Goal: Task Accomplishment & Management: Manage account settings

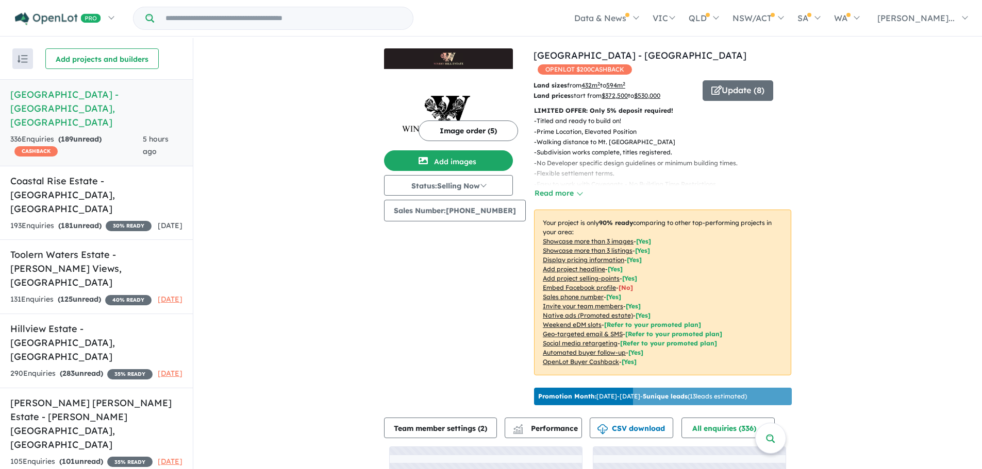
click at [449, 130] on button "Image order ( 5 )" at bounding box center [467, 131] width 99 height 21
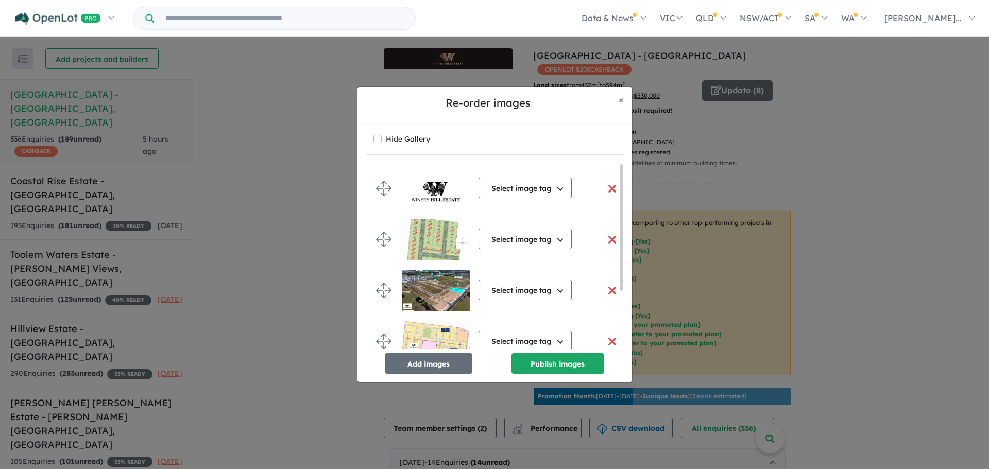
click at [609, 236] on button "button" at bounding box center [613, 240] width 22 height 22
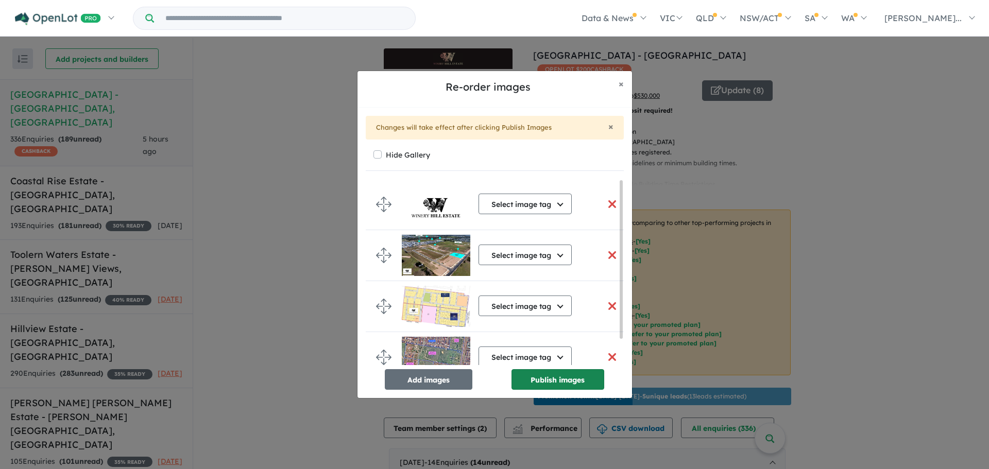
click at [565, 379] on button "Publish images" at bounding box center [558, 379] width 93 height 21
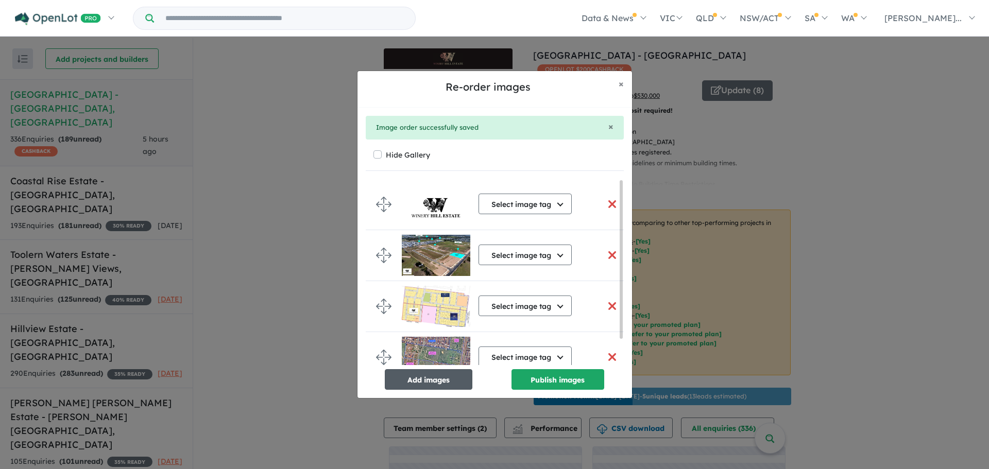
click at [438, 384] on button "Add images" at bounding box center [429, 379] width 88 height 21
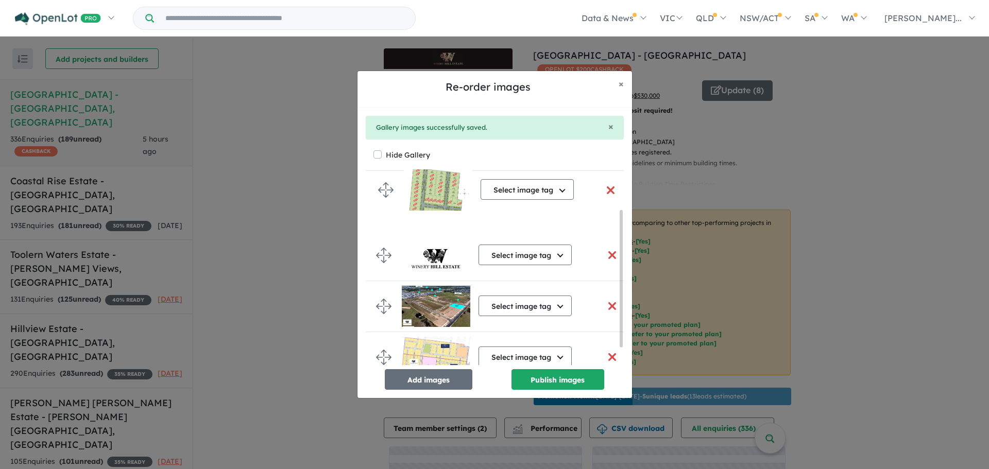
drag, startPoint x: 380, startPoint y: 346, endPoint x: 382, endPoint y: 193, distance: 153.1
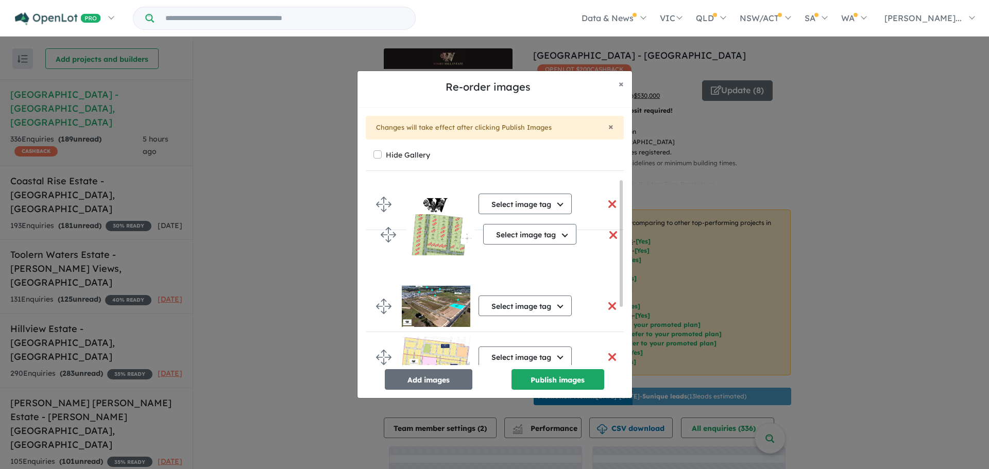
drag, startPoint x: 377, startPoint y: 206, endPoint x: 381, endPoint y: 240, distance: 33.8
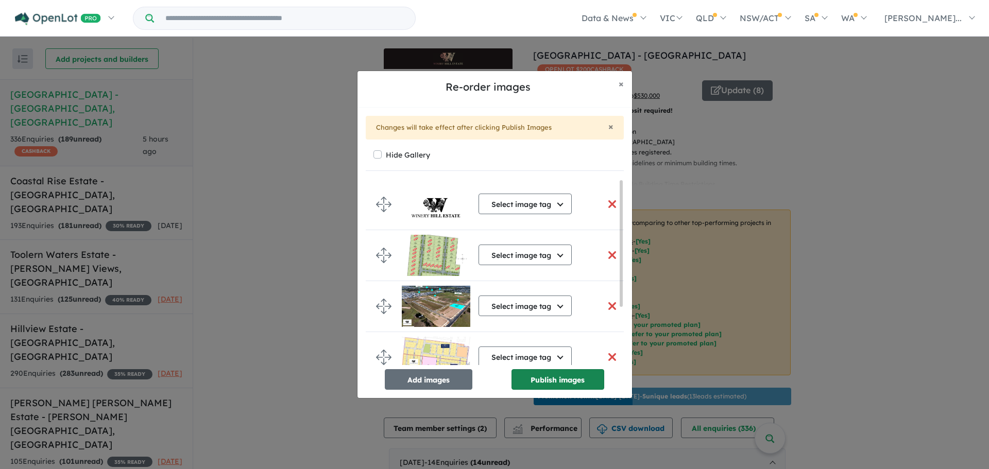
click at [531, 375] on button "Publish images" at bounding box center [558, 379] width 93 height 21
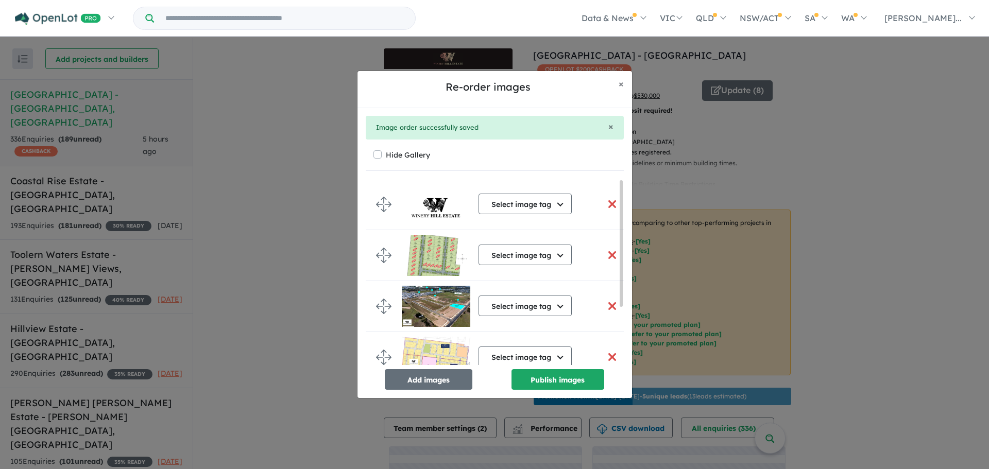
click at [811, 127] on div "Re-order images × Close × Image order successfully saved Hide Gallery Select im…" at bounding box center [494, 234] width 989 height 469
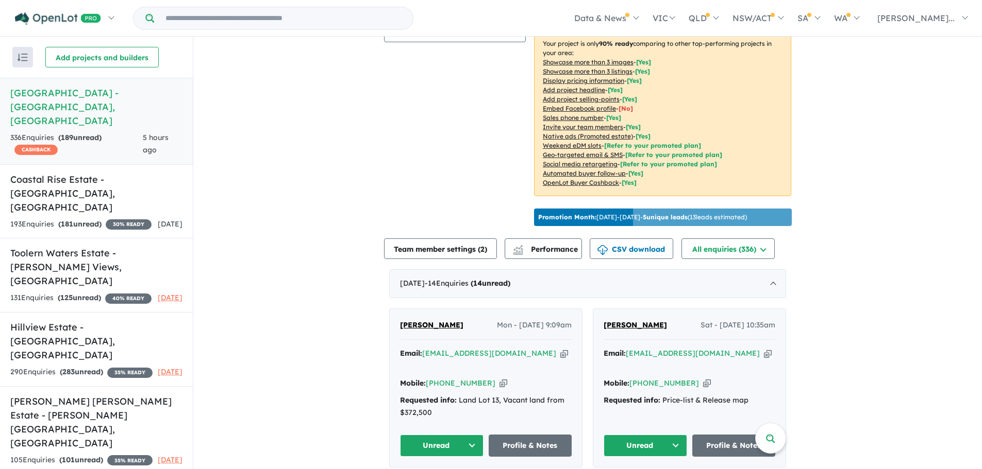
scroll to position [304, 0]
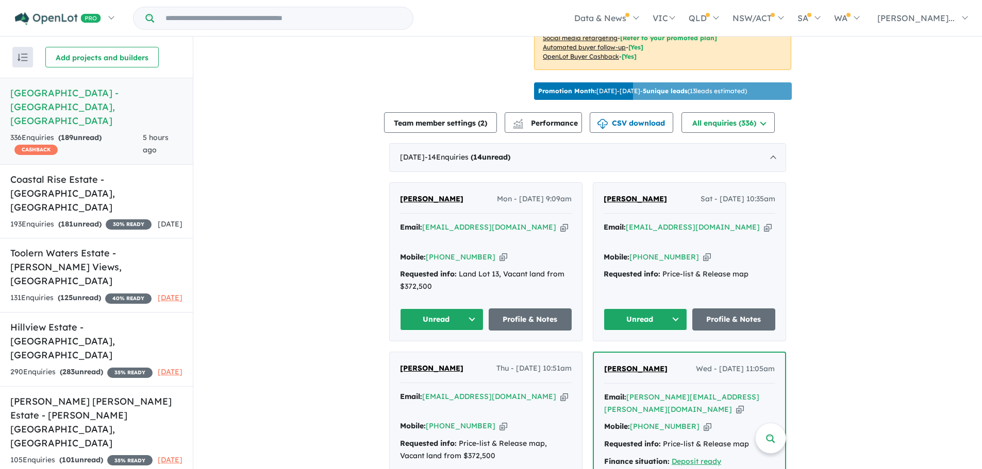
click at [466, 309] on button "Unread" at bounding box center [441, 320] width 83 height 22
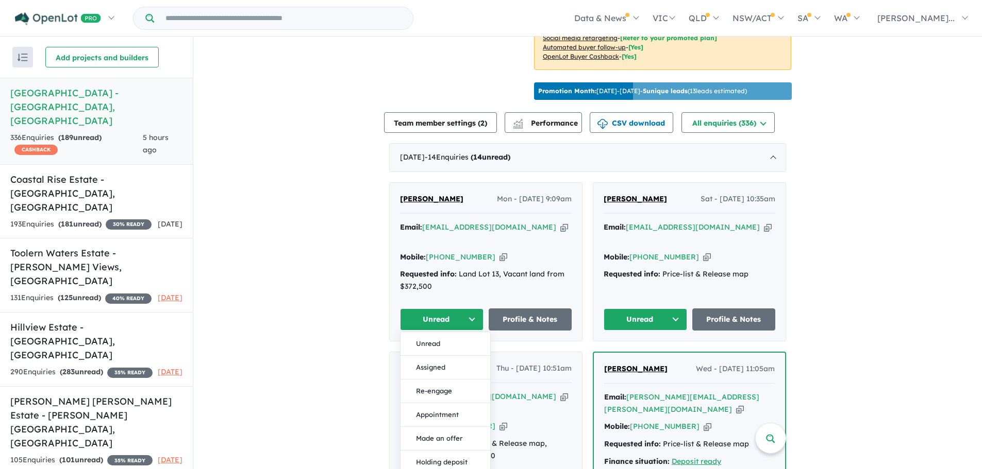
drag, startPoint x: 454, startPoint y: 348, endPoint x: 548, endPoint y: 333, distance: 95.0
click at [454, 356] on button "Assigned" at bounding box center [445, 368] width 90 height 24
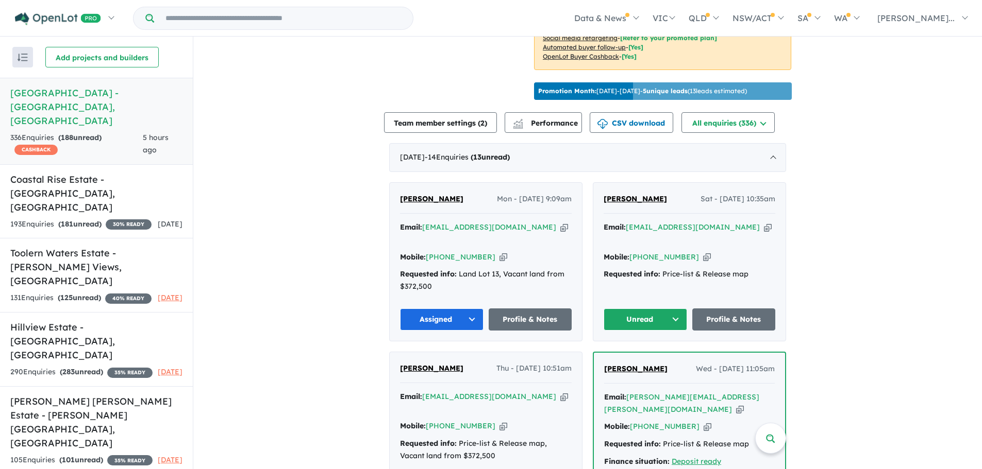
click at [659, 309] on button "Unread" at bounding box center [644, 320] width 83 height 22
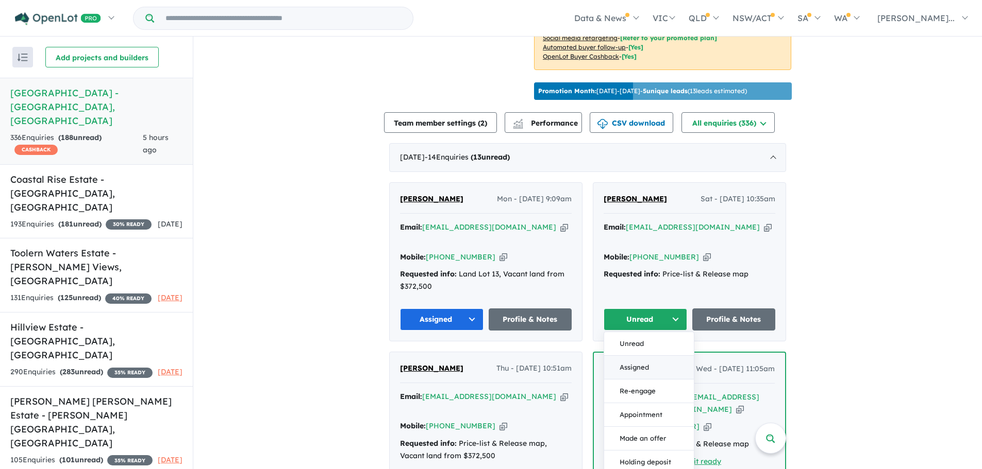
click at [644, 356] on button "Assigned" at bounding box center [649, 368] width 90 height 24
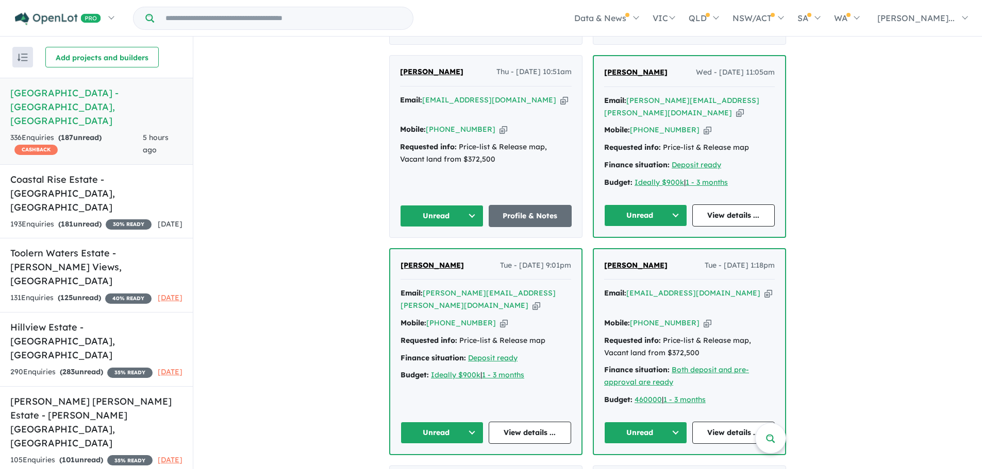
scroll to position [665, 0]
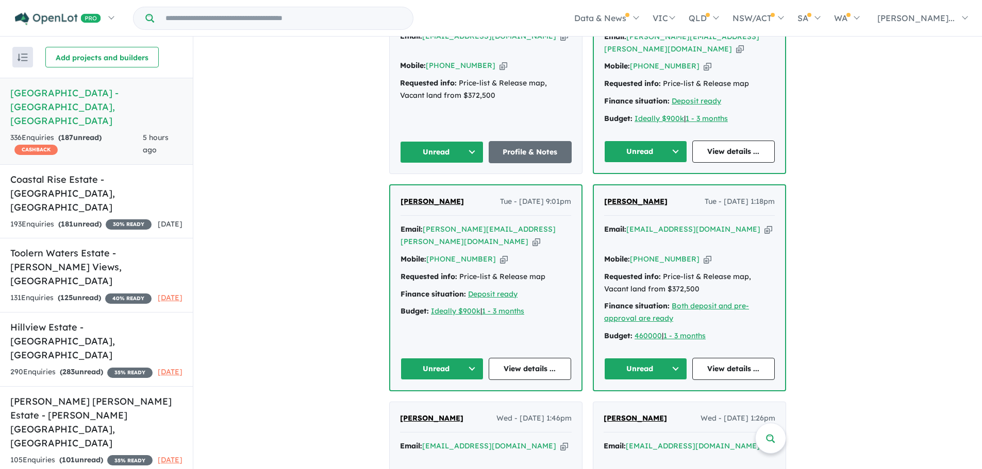
click at [645, 141] on button "Unread" at bounding box center [645, 152] width 83 height 22
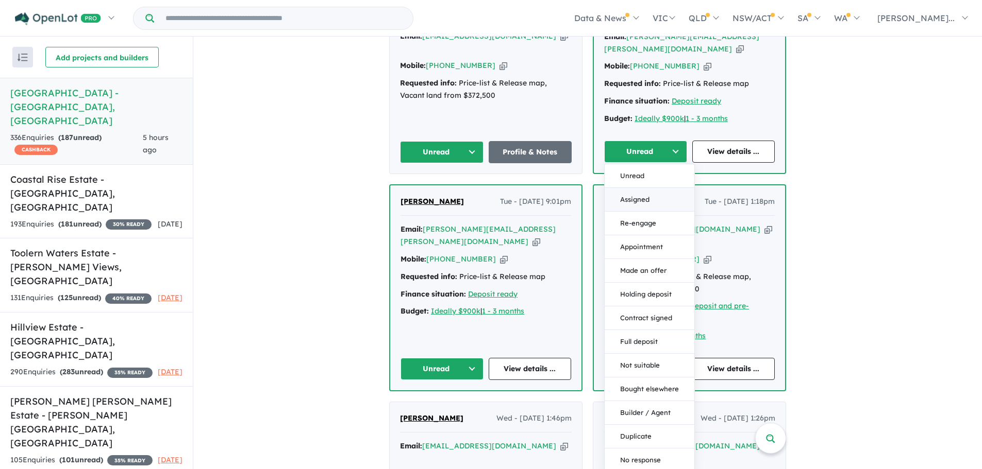
click at [640, 188] on button "Assigned" at bounding box center [649, 200] width 90 height 24
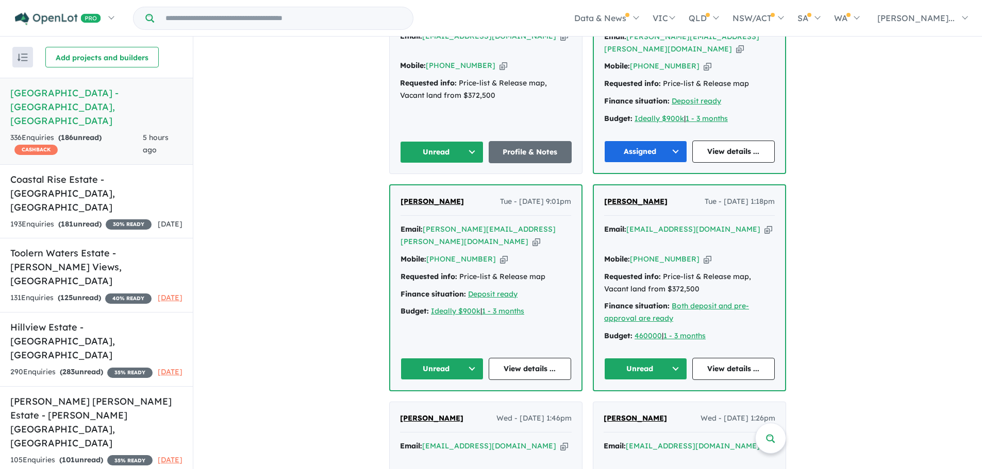
drag, startPoint x: 418, startPoint y: 114, endPoint x: 432, endPoint y: 131, distance: 22.3
click at [418, 141] on button "Unread" at bounding box center [441, 152] width 83 height 22
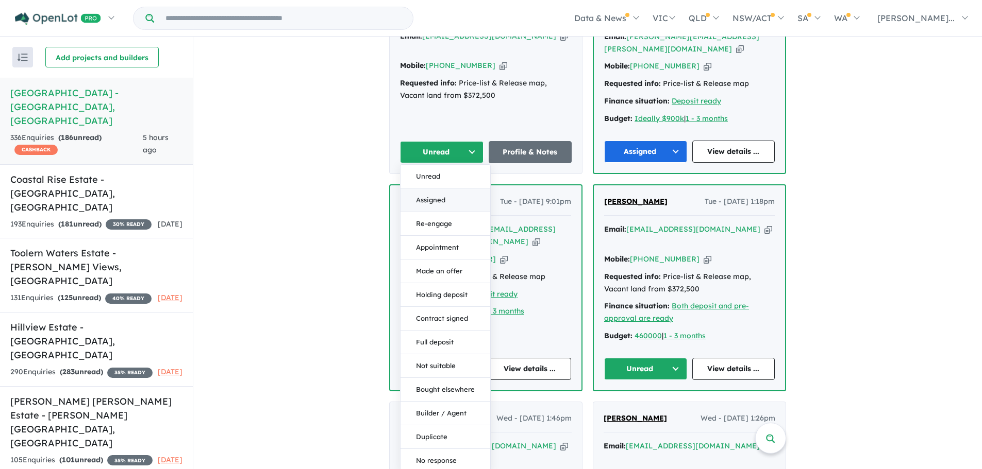
click at [437, 189] on button "Assigned" at bounding box center [445, 201] width 90 height 24
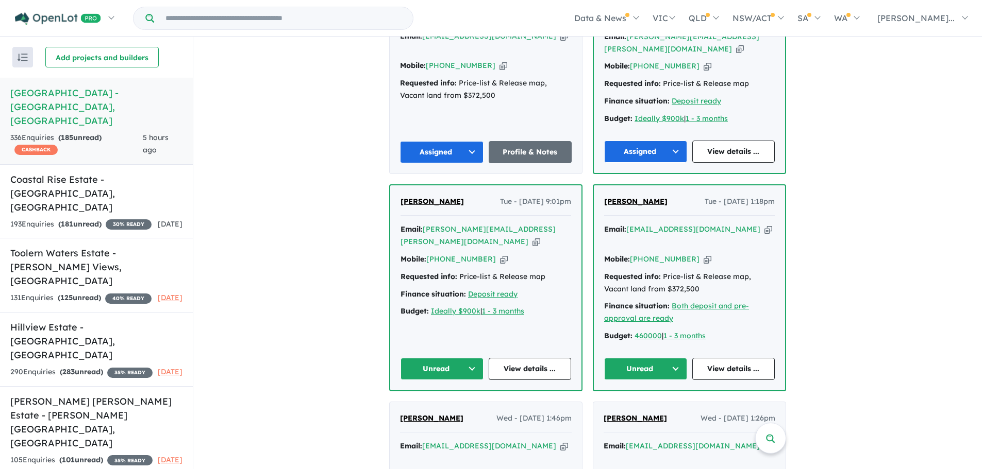
click at [457, 358] on button "Unread" at bounding box center [441, 369] width 83 height 22
click at [445, 406] on button "Assigned" at bounding box center [446, 418] width 90 height 24
click at [655, 358] on button "Unread" at bounding box center [645, 369] width 83 height 22
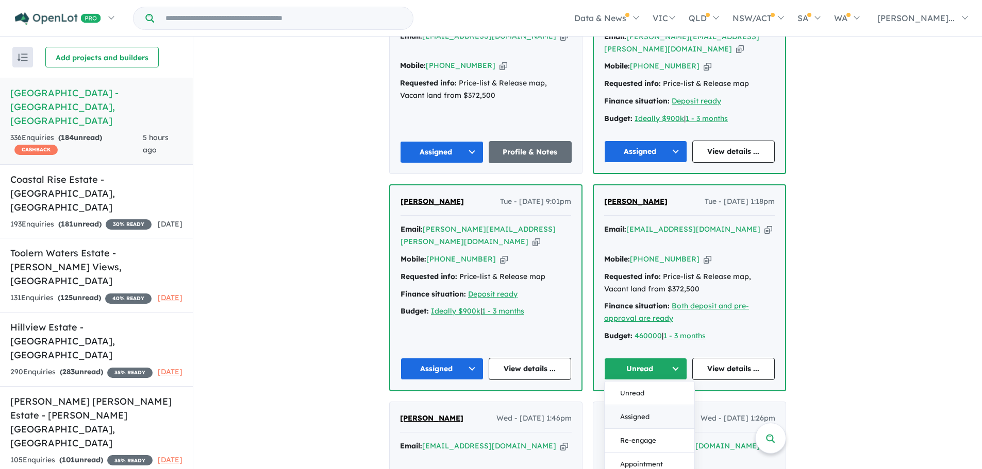
click at [647, 406] on button "Assigned" at bounding box center [649, 418] width 90 height 24
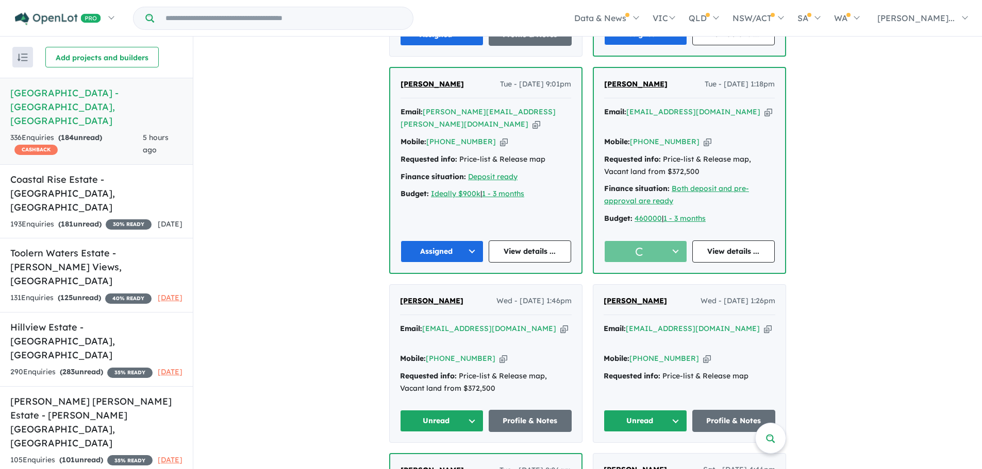
scroll to position [974, 0]
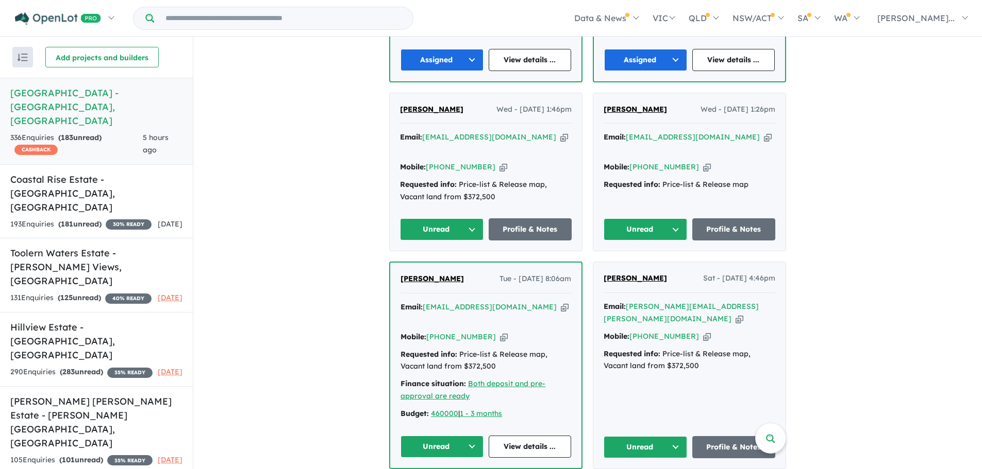
click at [659, 218] on button "Unread" at bounding box center [644, 229] width 83 height 22
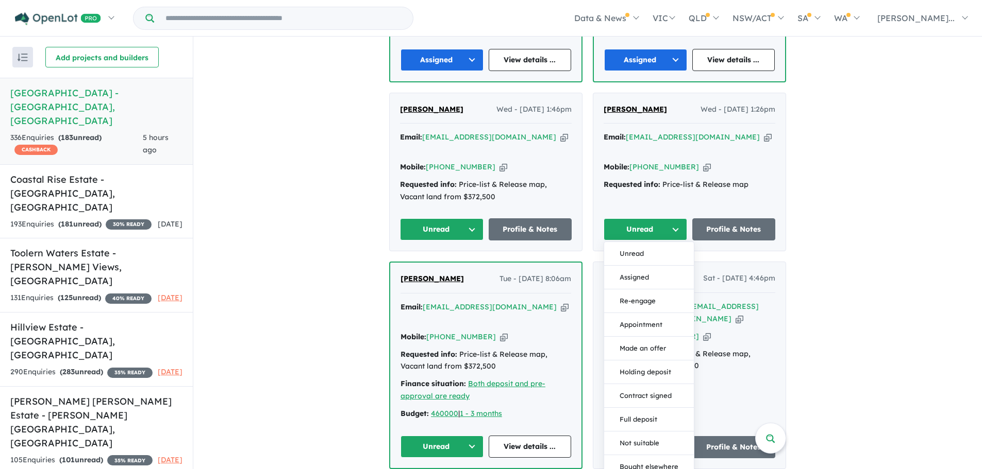
drag, startPoint x: 653, startPoint y: 241, endPoint x: 566, endPoint y: 219, distance: 89.7
click at [651, 266] on button "Assigned" at bounding box center [649, 278] width 90 height 24
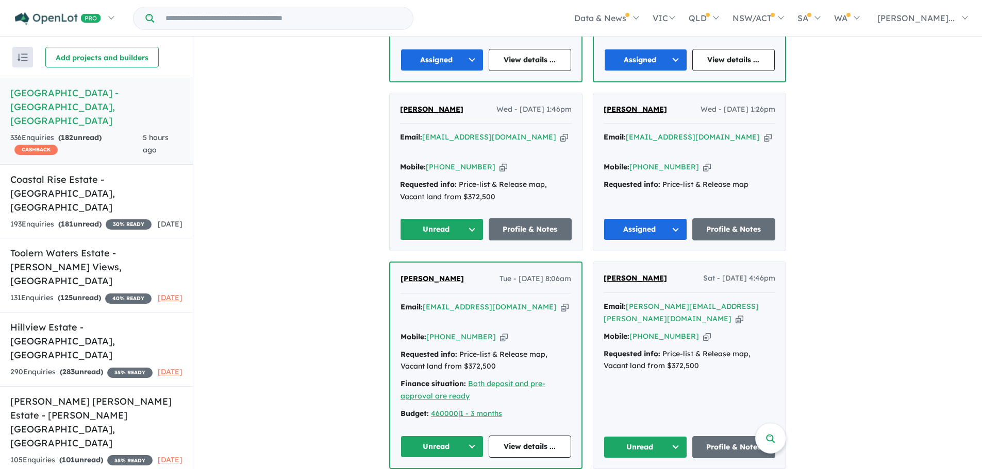
drag, startPoint x: 447, startPoint y: 184, endPoint x: 456, endPoint y: 197, distance: 15.3
click at [447, 218] on button "Unread" at bounding box center [441, 229] width 83 height 22
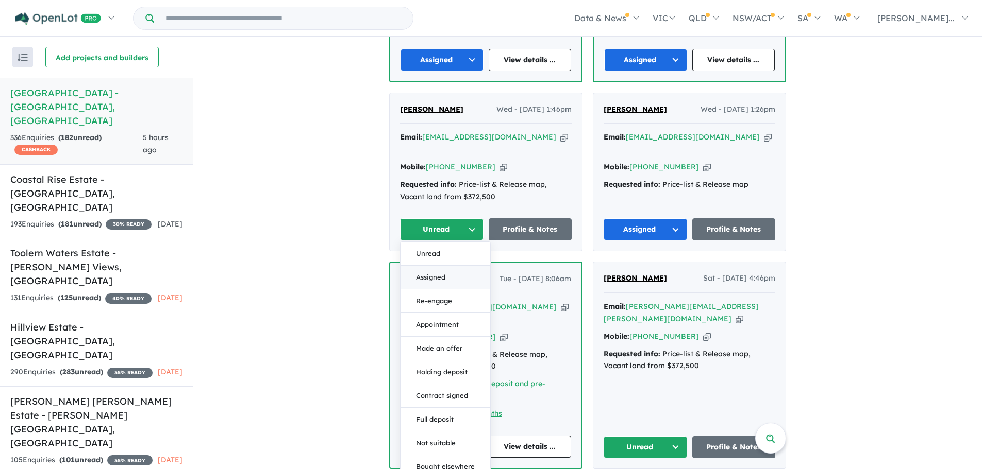
click at [448, 266] on button "Assigned" at bounding box center [445, 278] width 90 height 24
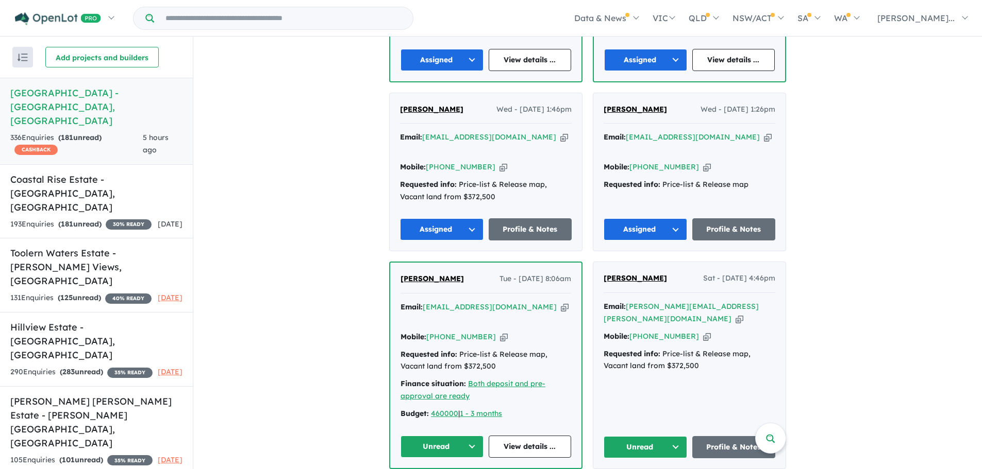
click at [451, 436] on button "Unread" at bounding box center [441, 447] width 83 height 22
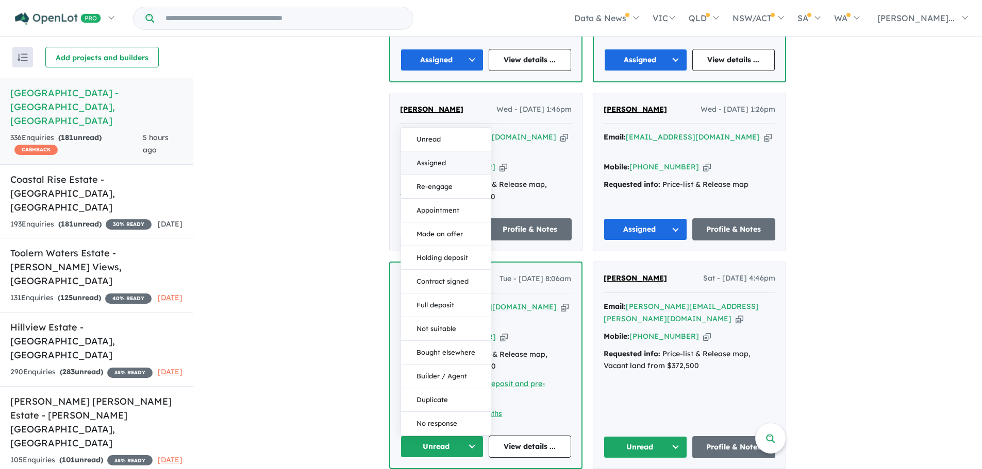
drag, startPoint x: 442, startPoint y: 113, endPoint x: 628, endPoint y: 316, distance: 275.4
click at [442, 151] on button "Assigned" at bounding box center [446, 163] width 90 height 24
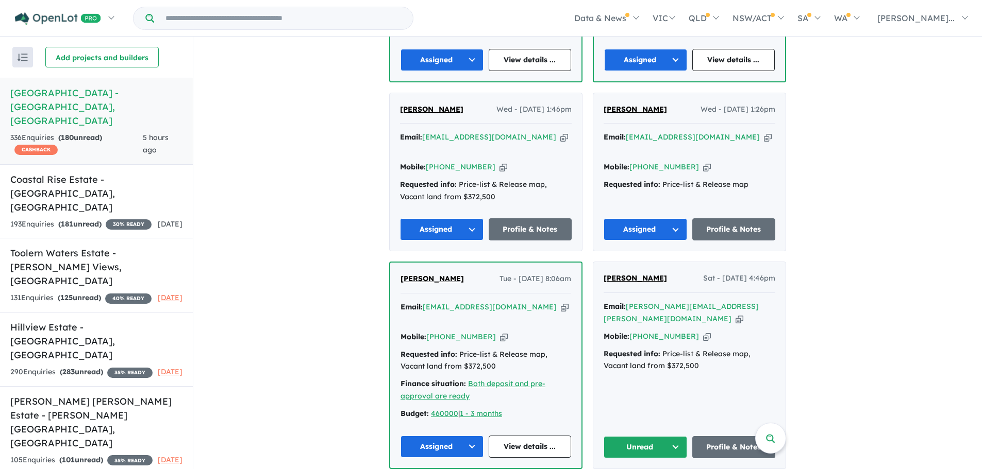
click at [651, 436] on button "Unread" at bounding box center [644, 447] width 83 height 22
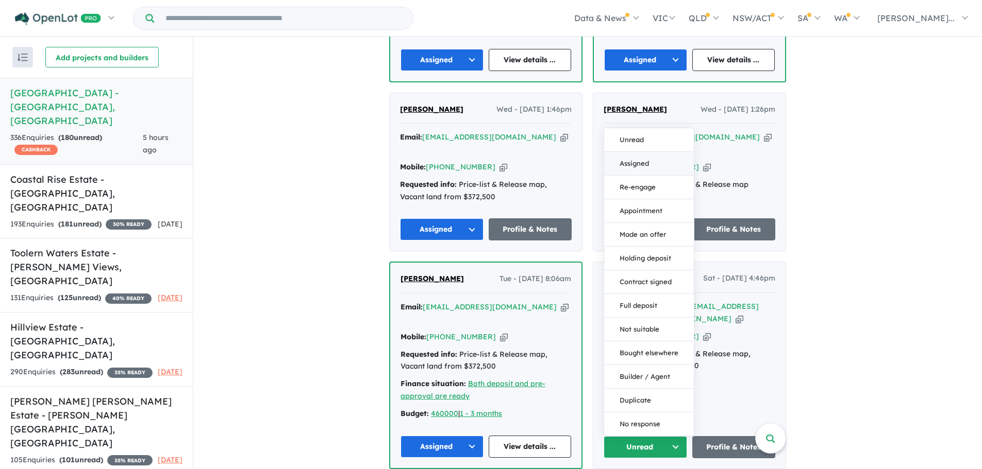
click at [655, 152] on button "Assigned" at bounding box center [649, 164] width 90 height 24
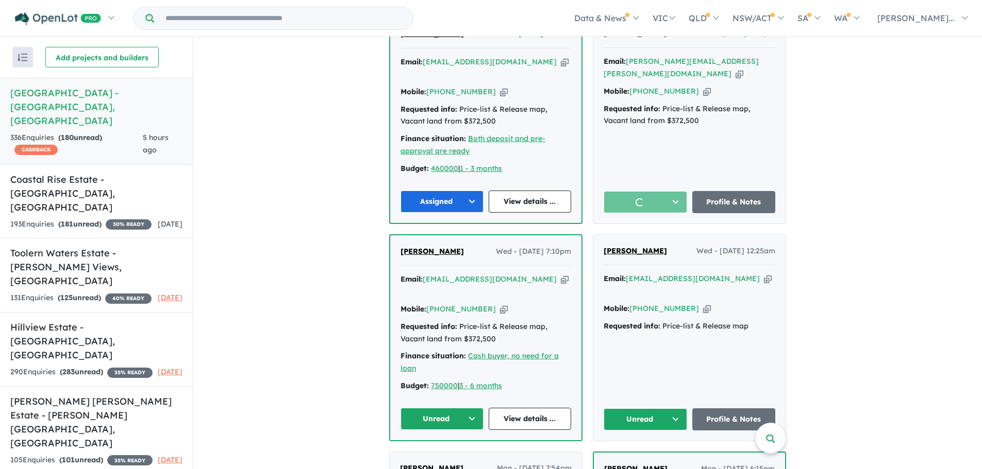
scroll to position [1335, 0]
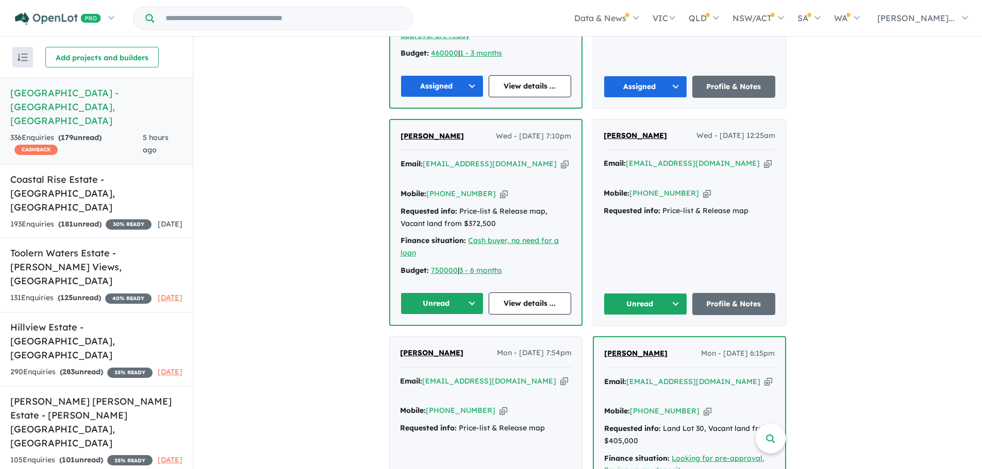
click at [637, 293] on button "Unread" at bounding box center [644, 304] width 83 height 22
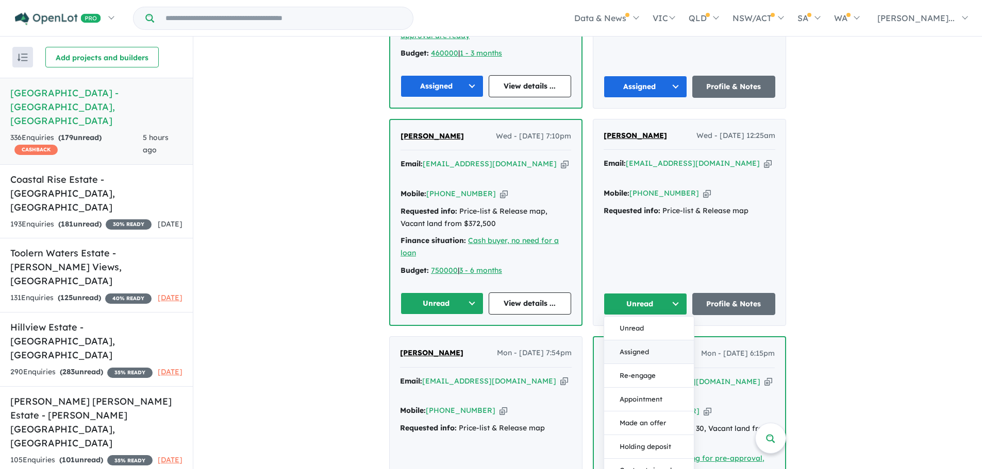
click at [634, 341] on button "Assigned" at bounding box center [649, 353] width 90 height 24
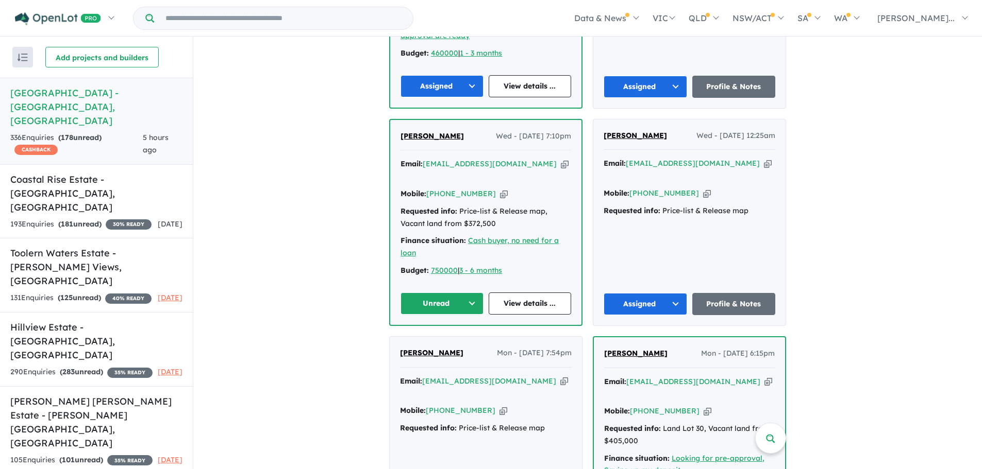
drag, startPoint x: 469, startPoint y: 231, endPoint x: 469, endPoint y: 238, distance: 6.7
click at [469, 293] on button "Unread" at bounding box center [441, 304] width 83 height 22
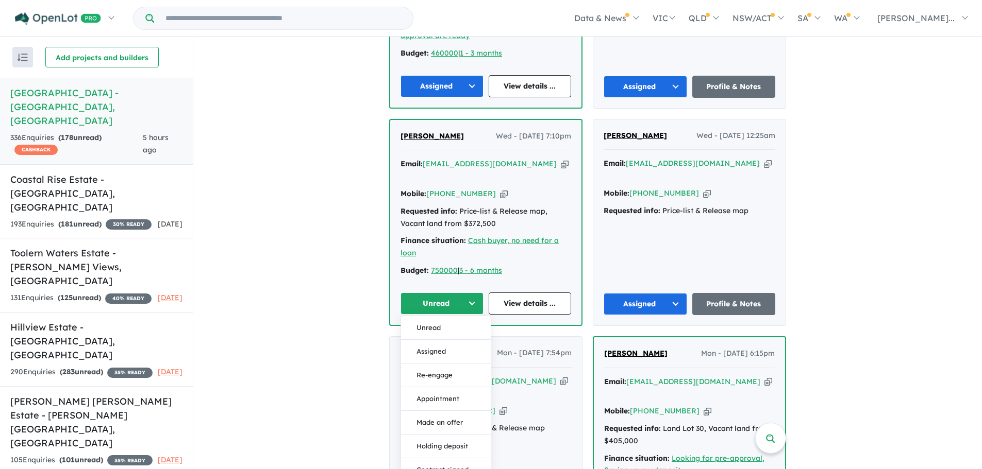
drag, startPoint x: 457, startPoint y: 285, endPoint x: 471, endPoint y: 294, distance: 16.9
click at [457, 340] on button "Assigned" at bounding box center [446, 352] width 90 height 24
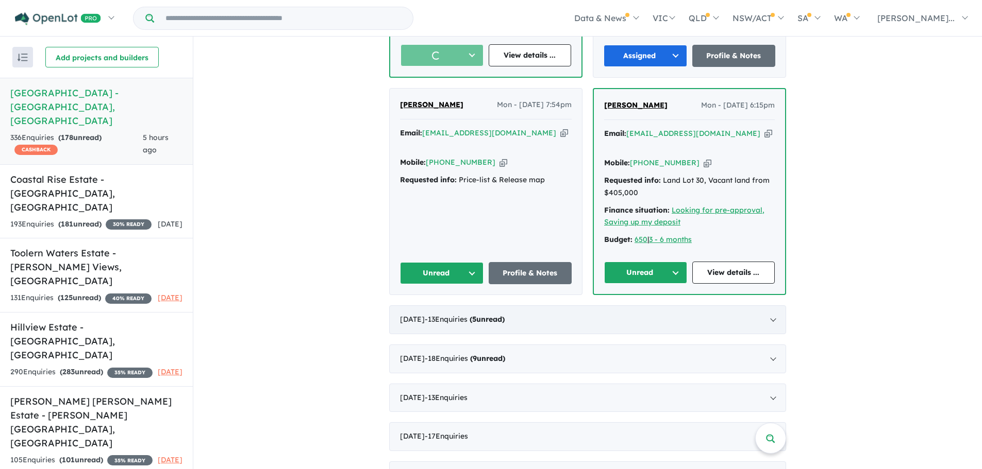
scroll to position [1592, 0]
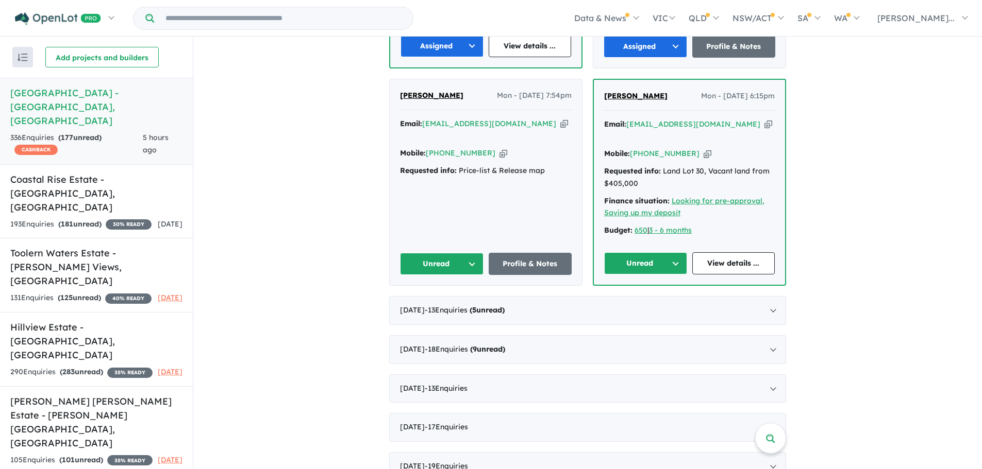
click at [426, 253] on button "Unread" at bounding box center [441, 264] width 83 height 22
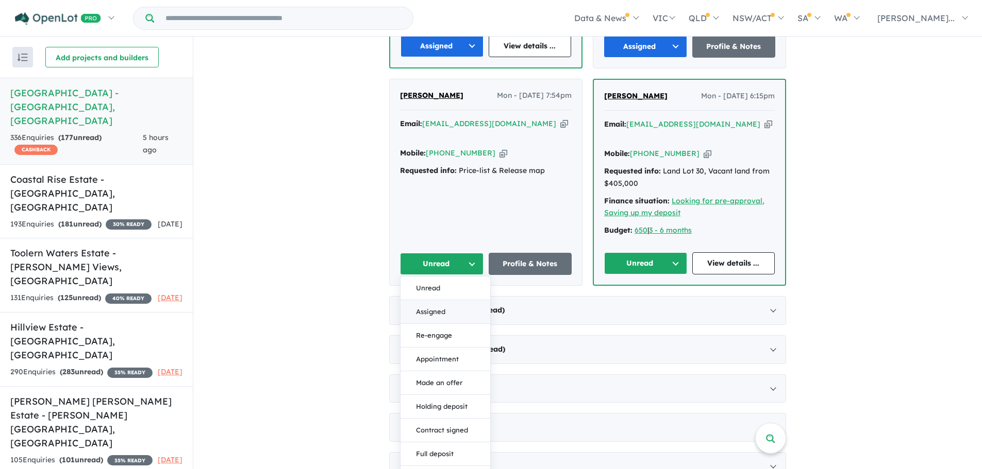
click at [440, 300] on button "Assigned" at bounding box center [445, 312] width 90 height 24
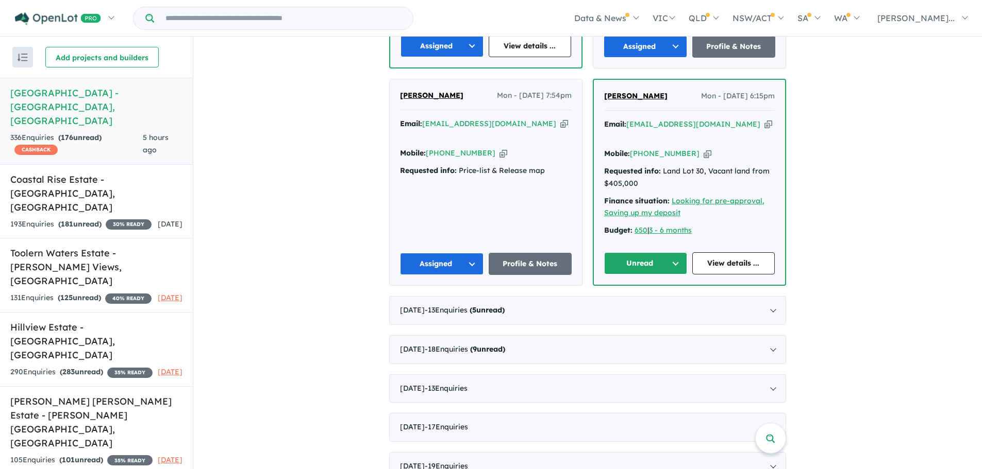
click at [668, 172] on div "[PERSON_NAME] Mon - [DATE] 6:15pm Email: [EMAIL_ADDRESS][DOMAIN_NAME] Copied! M…" at bounding box center [689, 182] width 191 height 205
click at [651, 252] on button "Unread" at bounding box center [645, 263] width 83 height 22
click at [632, 300] on button "Assigned" at bounding box center [649, 312] width 90 height 24
click at [577, 335] on div "[DATE] - 18 Enquir ies ( 9 unread)" at bounding box center [587, 349] width 397 height 29
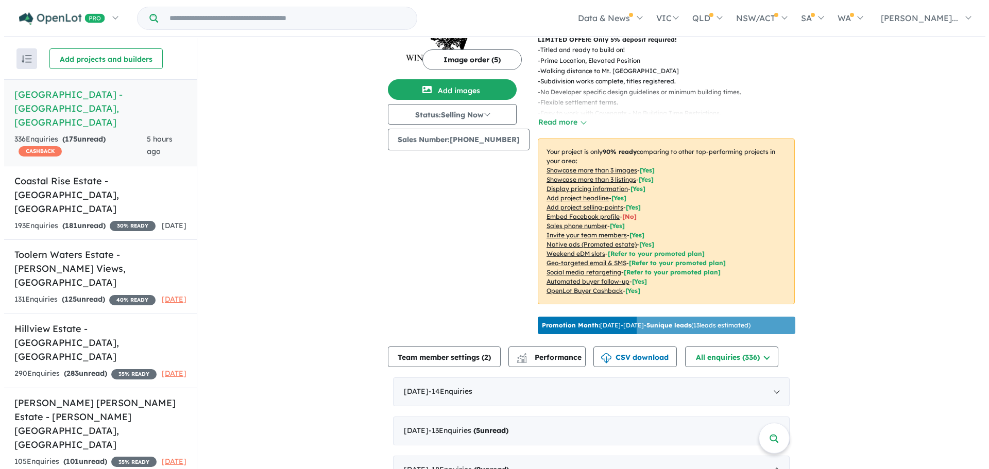
scroll to position [0, 0]
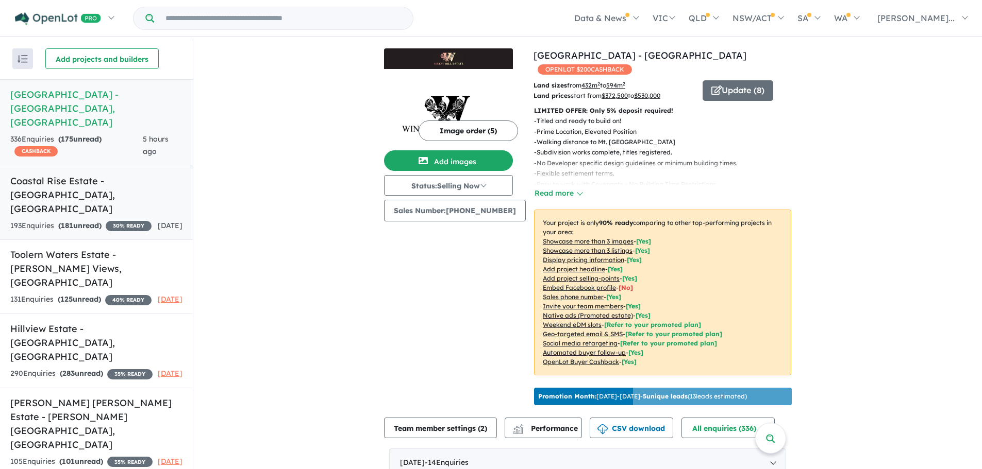
click at [103, 178] on h5 "Coastal Rise Estate - [GEOGRAPHIC_DATA] , [GEOGRAPHIC_DATA]" at bounding box center [96, 195] width 172 height 42
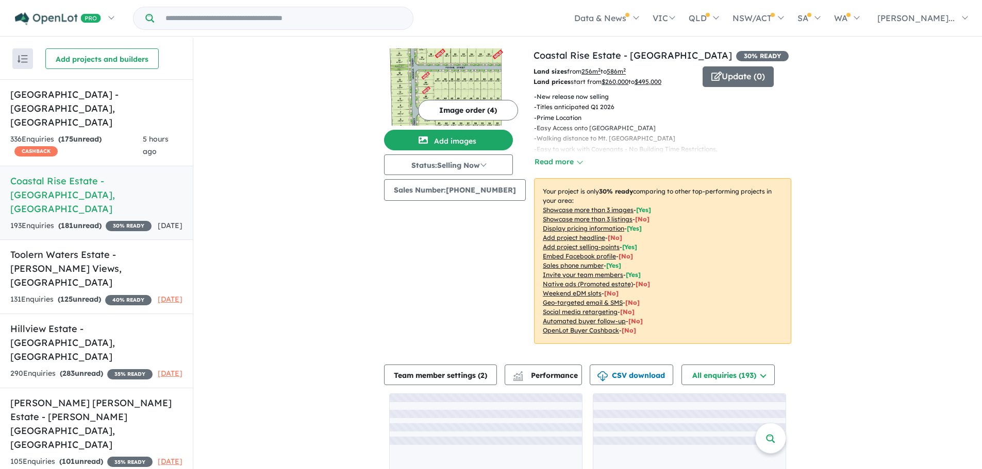
click at [453, 108] on button "Image order ( 4 )" at bounding box center [468, 110] width 100 height 21
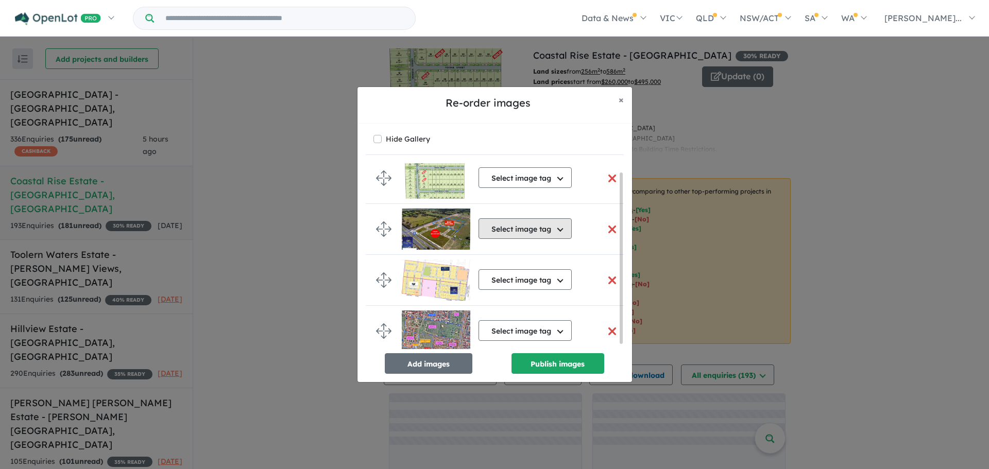
scroll to position [14, 0]
click at [605, 177] on button "button" at bounding box center [613, 178] width 22 height 22
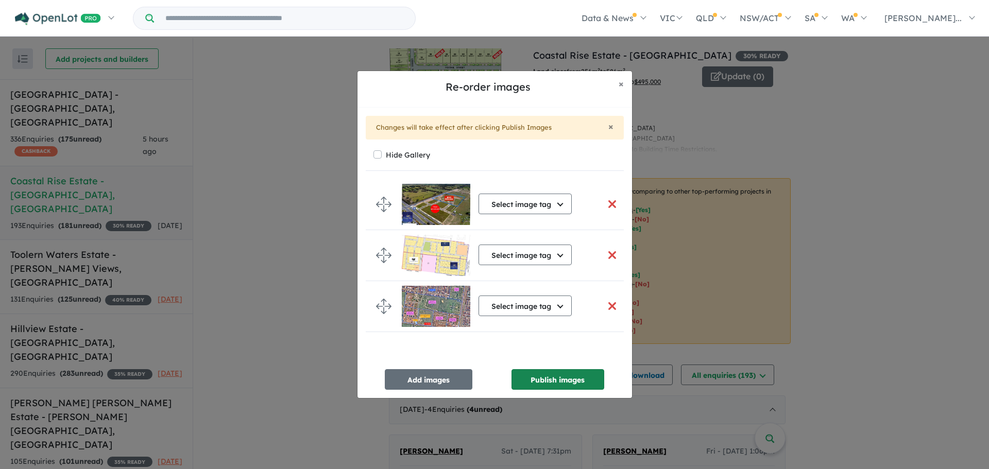
click at [517, 376] on button "Publish images" at bounding box center [558, 379] width 93 height 21
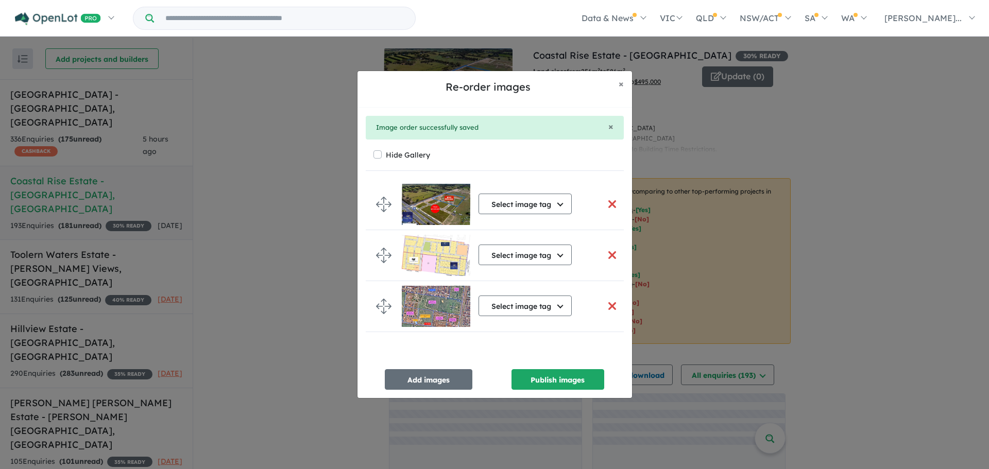
click at [426, 381] on button "Add images" at bounding box center [429, 379] width 88 height 21
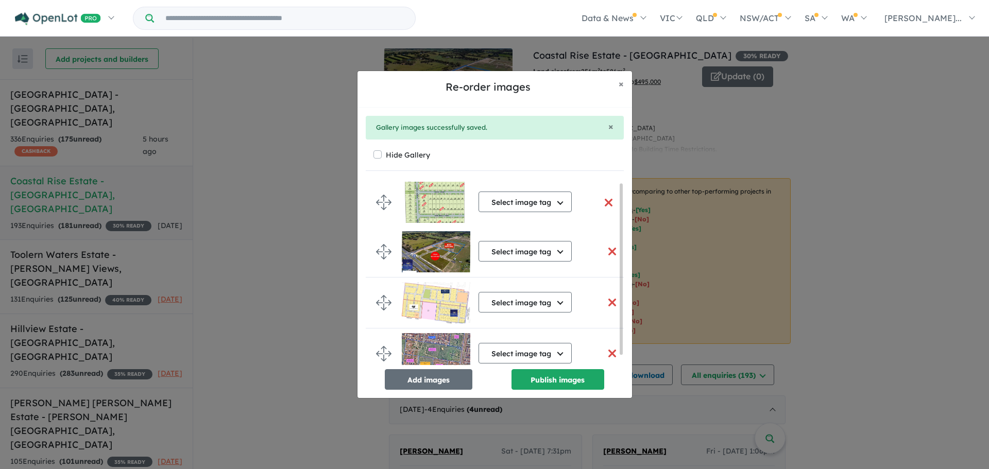
drag, startPoint x: 383, startPoint y: 358, endPoint x: 383, endPoint y: 205, distance: 153.0
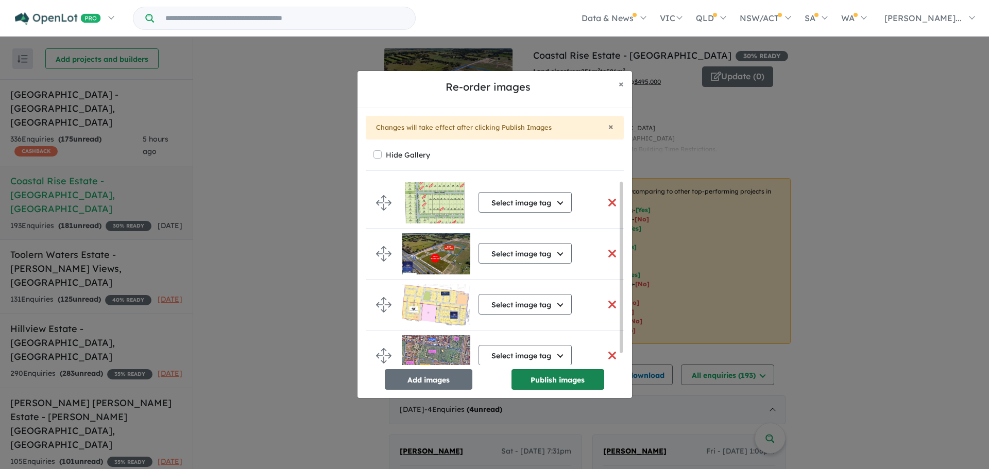
click at [540, 384] on button "Publish images" at bounding box center [558, 379] width 93 height 21
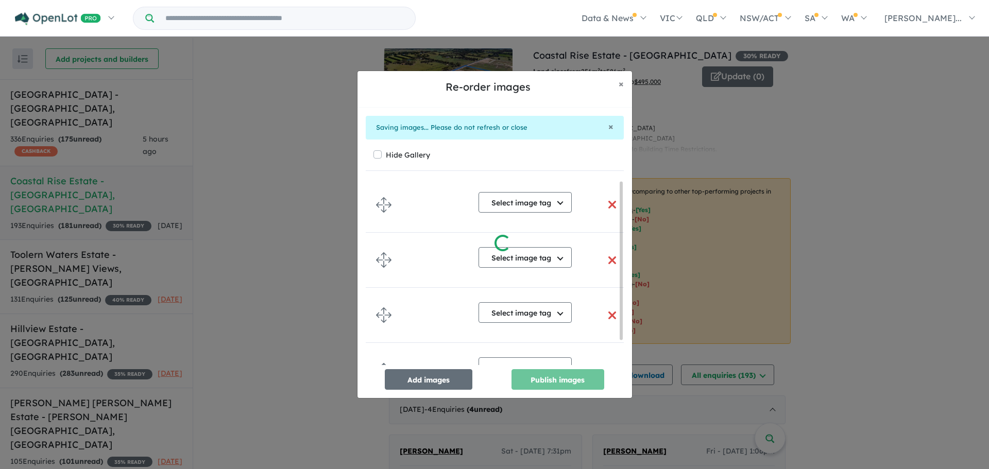
scroll to position [0, 0]
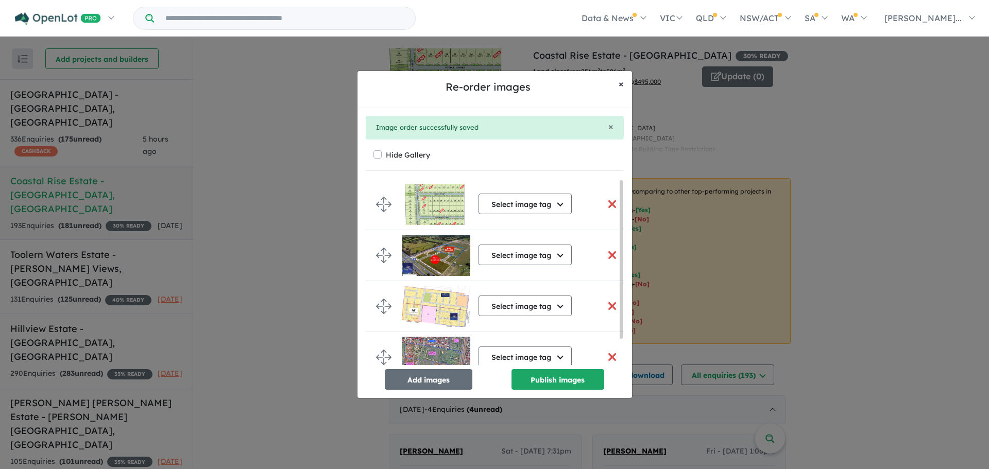
click at [617, 85] on button "× Close" at bounding box center [622, 84] width 22 height 26
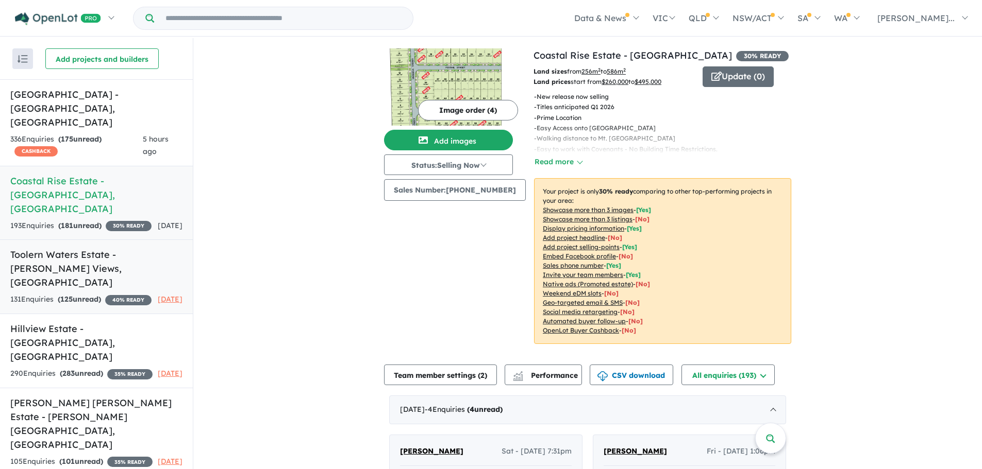
click at [95, 248] on h5 "Toolern Waters Estate - [PERSON_NAME] Views , [GEOGRAPHIC_DATA]" at bounding box center [96, 269] width 172 height 42
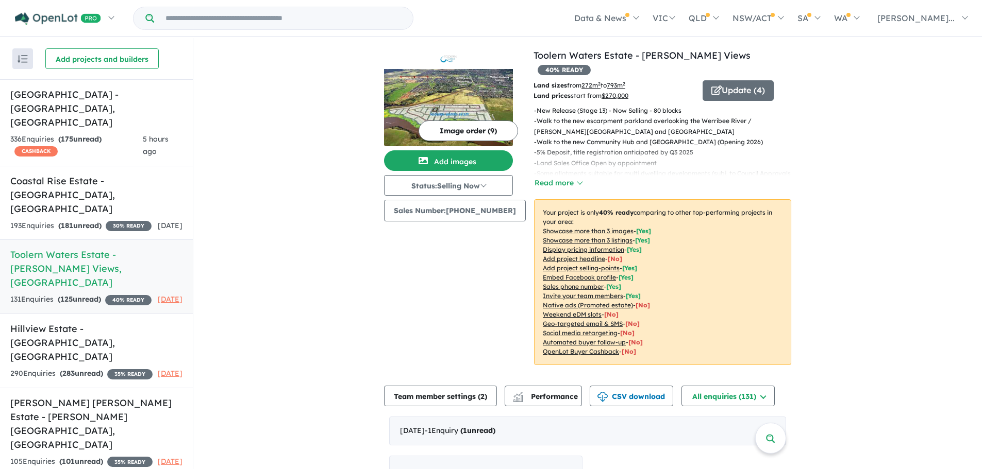
click at [476, 124] on button "Image order ( 9 )" at bounding box center [467, 131] width 99 height 21
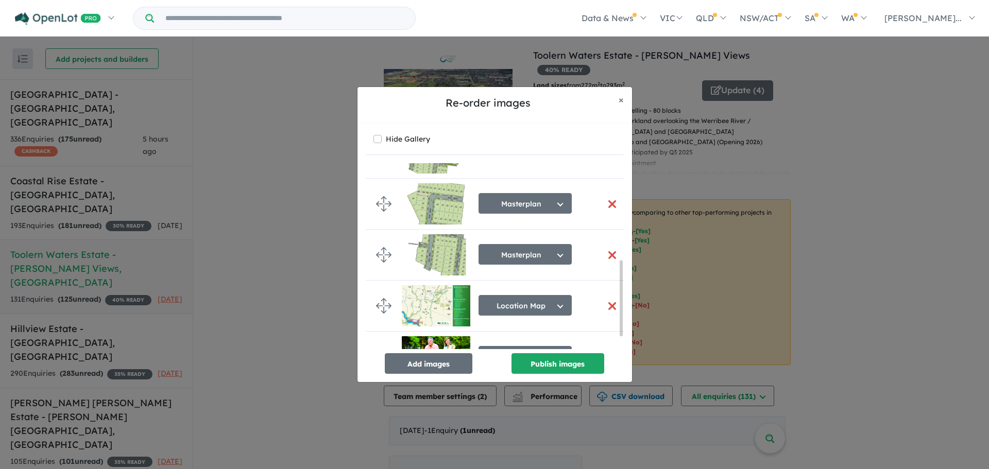
scroll to position [269, 0]
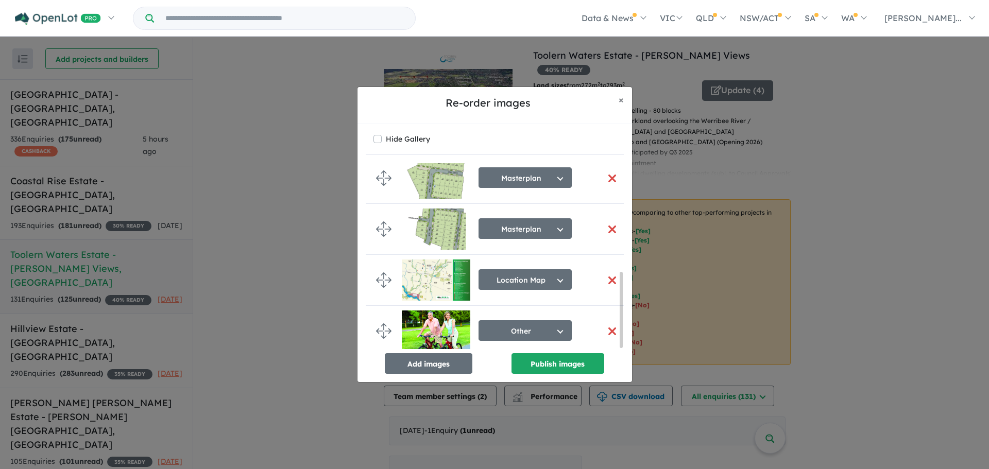
click at [307, 199] on div "Re-order images × Close Hide Gallery Aerial Select image tag Aerial Location Ma…" at bounding box center [494, 234] width 989 height 469
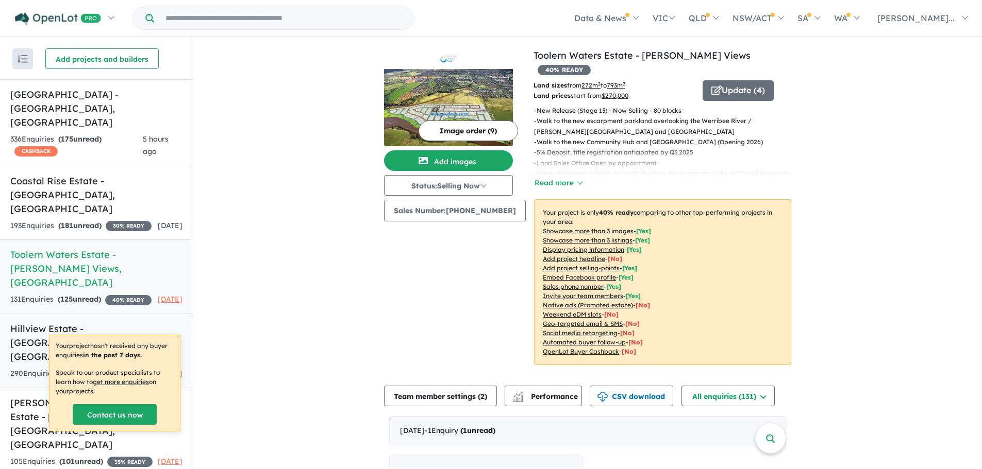
click at [93, 322] on h5 "[GEOGRAPHIC_DATA] - [GEOGRAPHIC_DATA] , [GEOGRAPHIC_DATA]" at bounding box center [96, 343] width 172 height 42
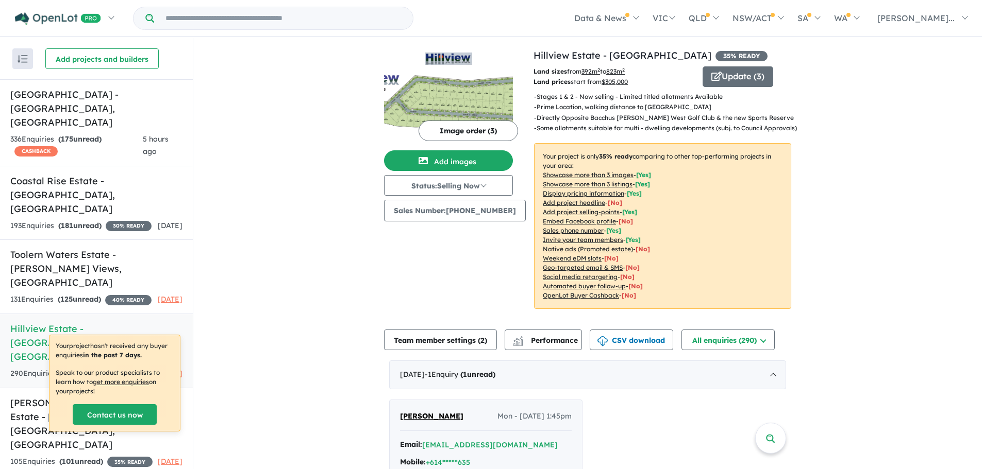
click at [463, 138] on button "Image order ( 3 )" at bounding box center [467, 131] width 99 height 21
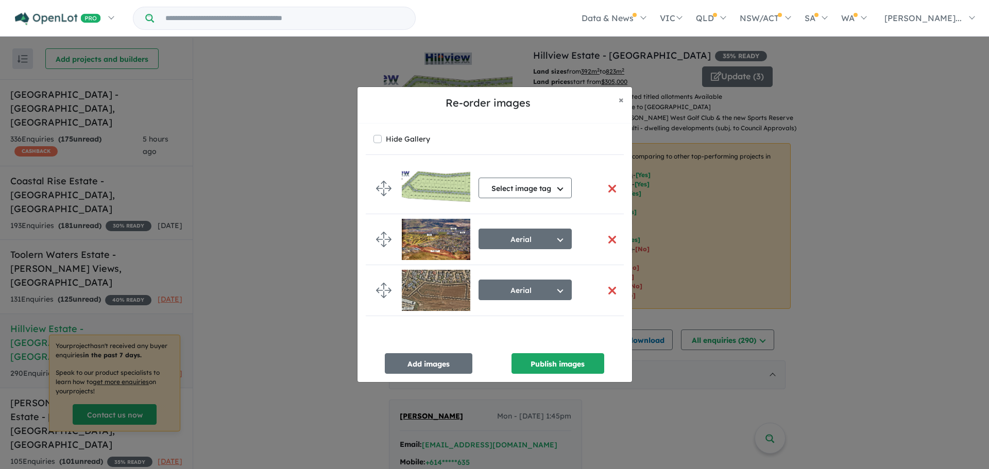
click at [292, 220] on div "Re-order images × Close Hide Gallery Select image tag Select image tag Aerial L…" at bounding box center [494, 234] width 989 height 469
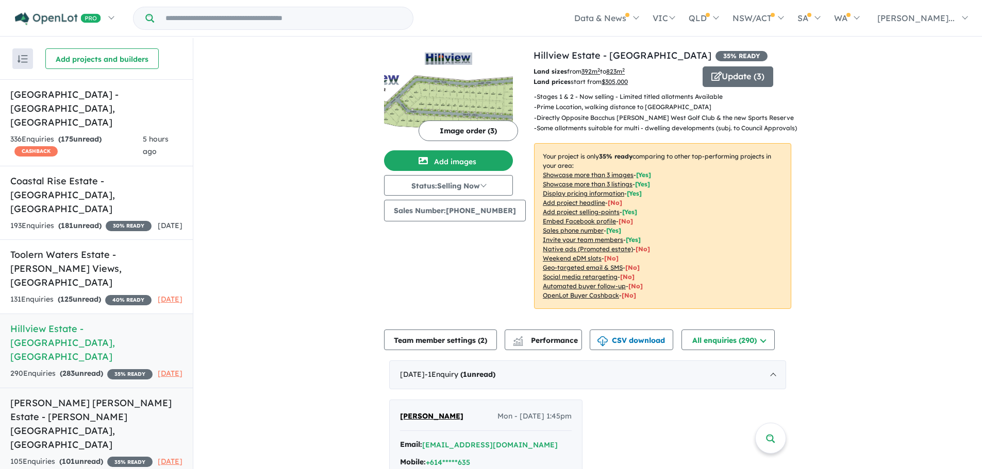
click at [25, 396] on h5 "[PERSON_NAME] [PERSON_NAME] Estate - [PERSON_NAME][GEOGRAPHIC_DATA] , [GEOGRAPH…" at bounding box center [96, 424] width 172 height 56
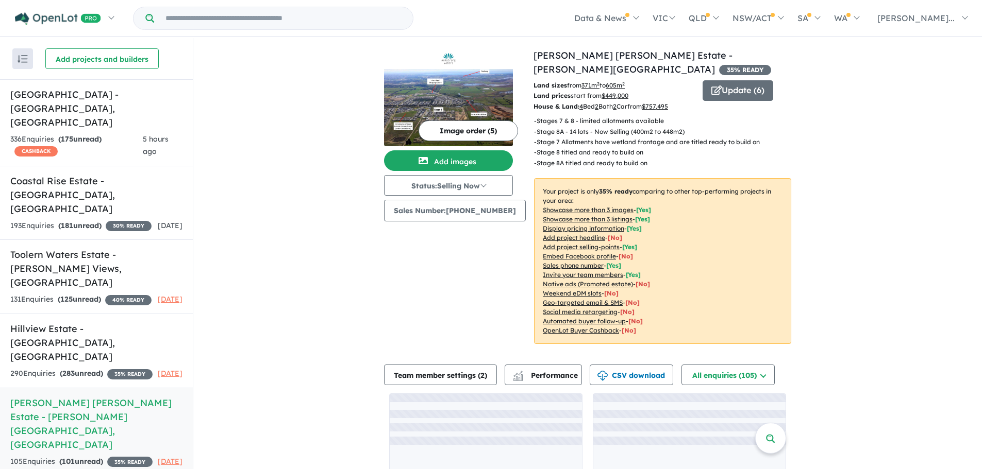
click at [464, 135] on button "Image order ( 5 )" at bounding box center [467, 131] width 99 height 21
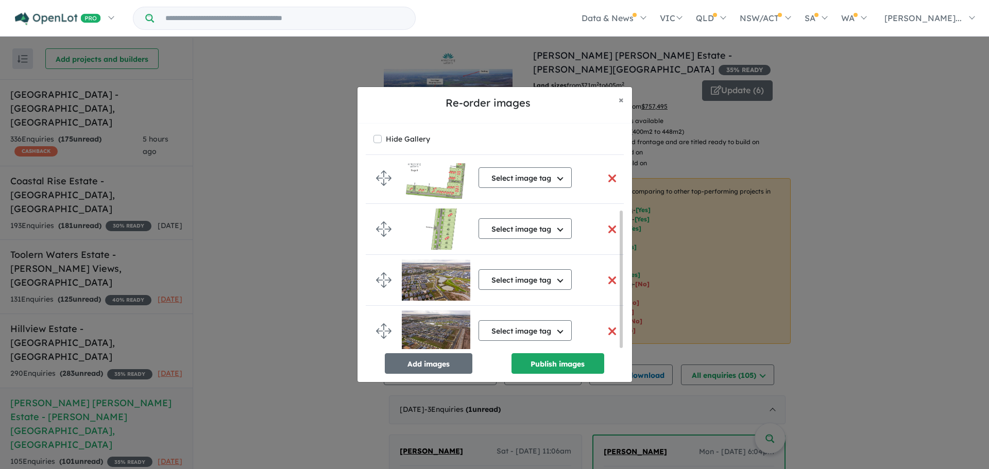
click at [608, 178] on button "button" at bounding box center [613, 178] width 22 height 22
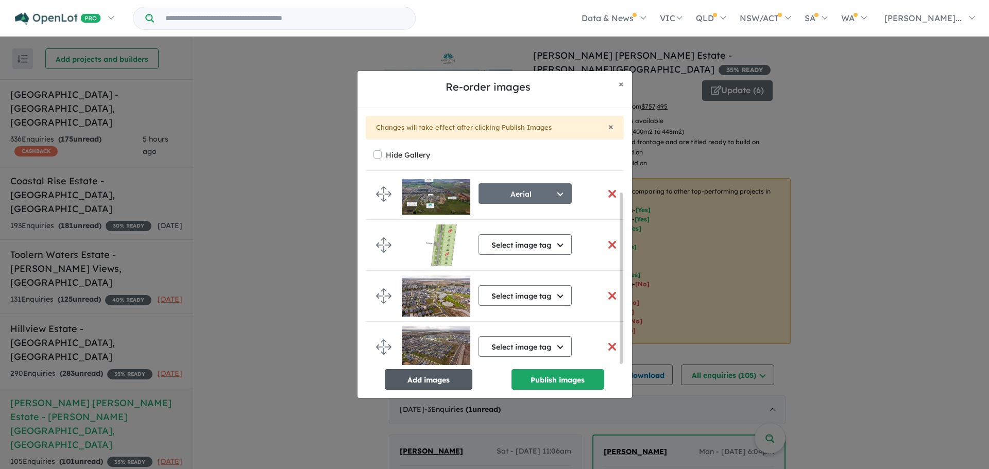
click at [443, 375] on button "Add images" at bounding box center [429, 379] width 88 height 21
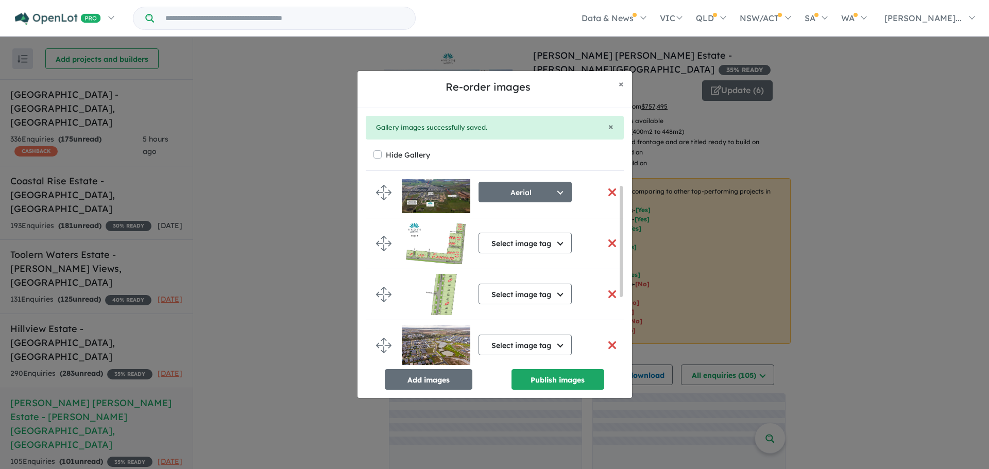
scroll to position [10, 0]
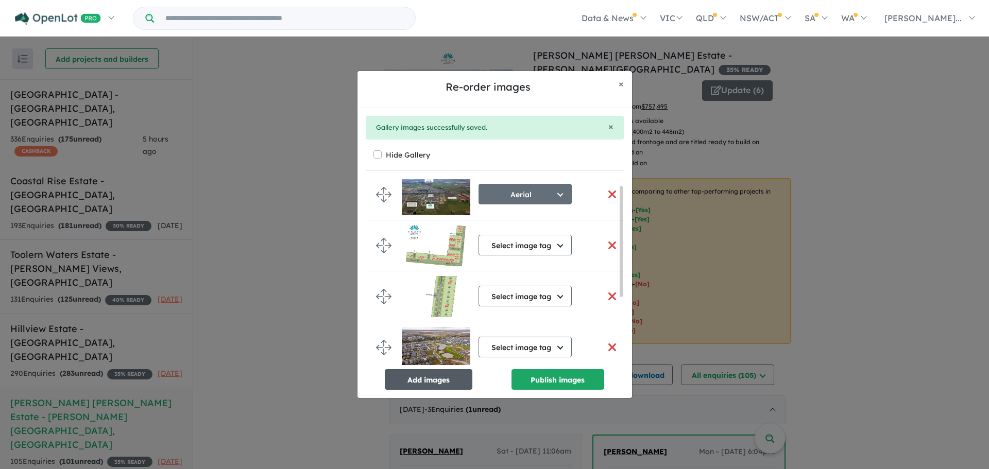
click at [429, 376] on button "Add images" at bounding box center [429, 379] width 88 height 21
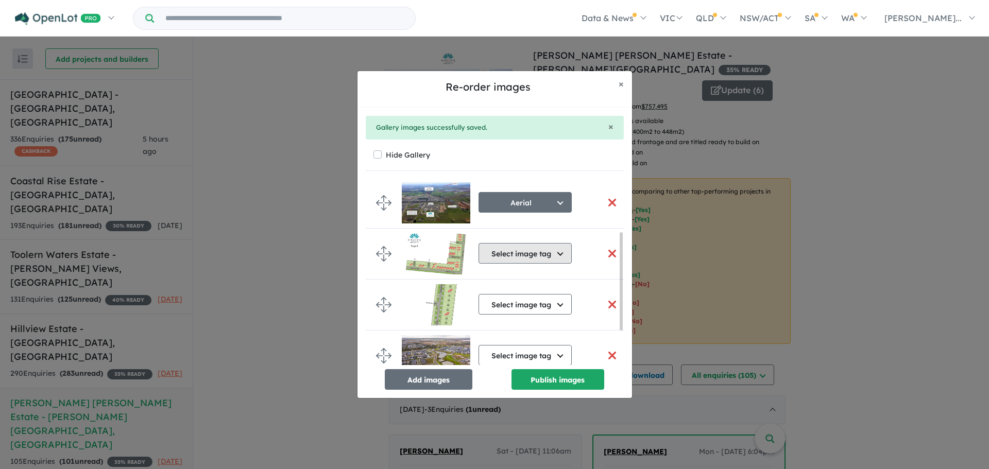
scroll to position [0, 0]
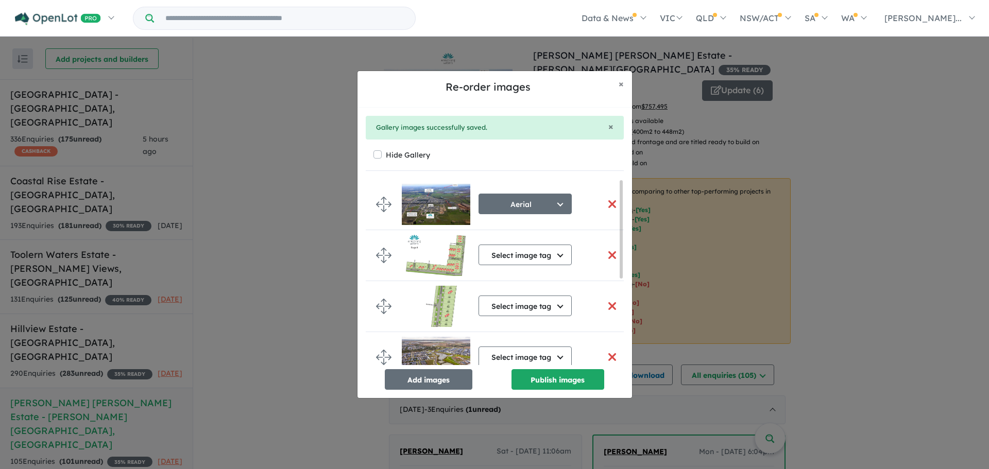
click at [603, 253] on button "button" at bounding box center [613, 255] width 22 height 22
click at [611, 252] on button "button" at bounding box center [613, 255] width 22 height 22
click at [560, 374] on button "Publish images" at bounding box center [558, 379] width 93 height 21
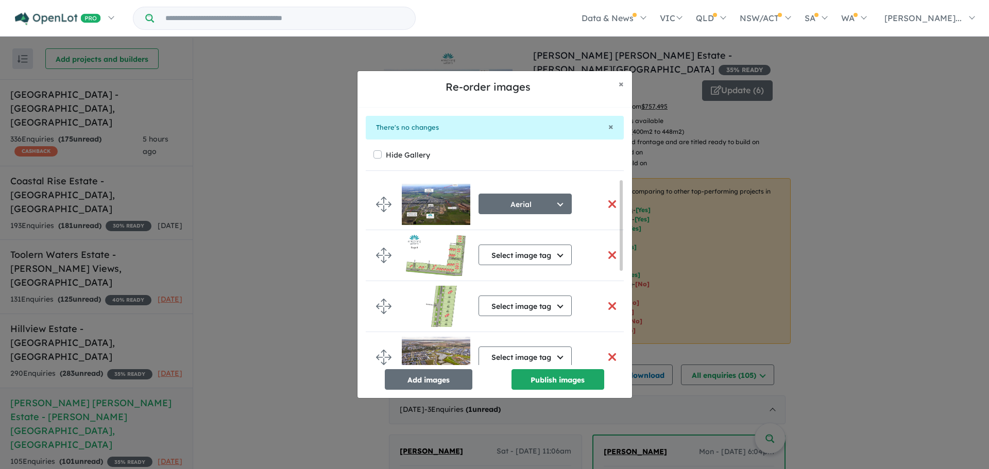
click at [613, 254] on button "button" at bounding box center [613, 255] width 22 height 22
click at [627, 86] on button "× Close" at bounding box center [622, 84] width 22 height 26
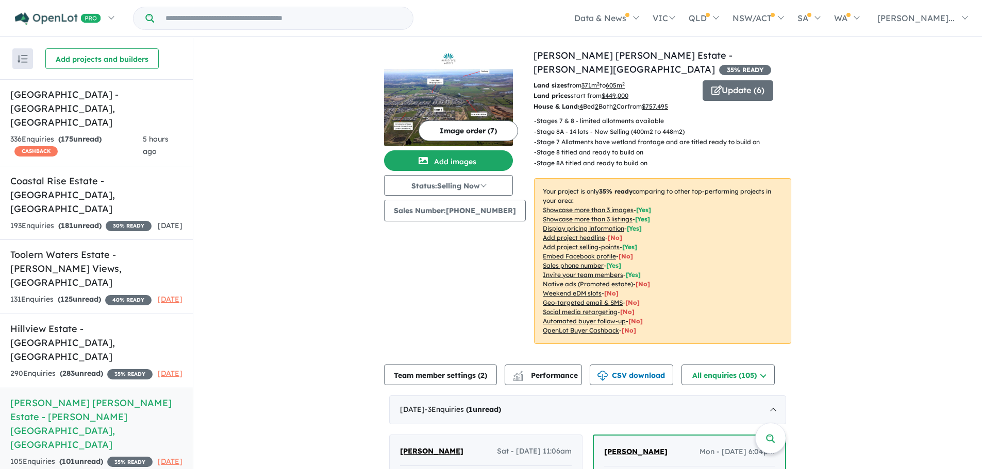
click at [471, 133] on button "Image order ( 7 )" at bounding box center [467, 131] width 99 height 21
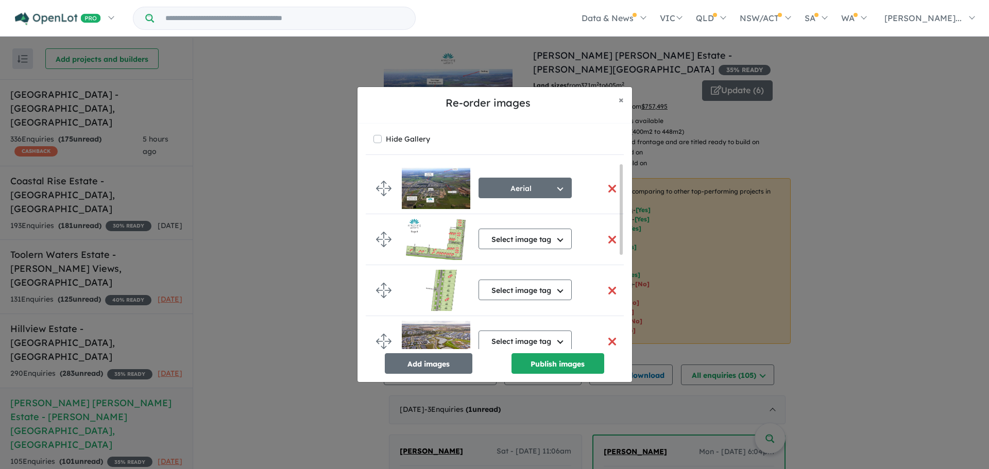
click at [608, 240] on button "button" at bounding box center [613, 240] width 22 height 22
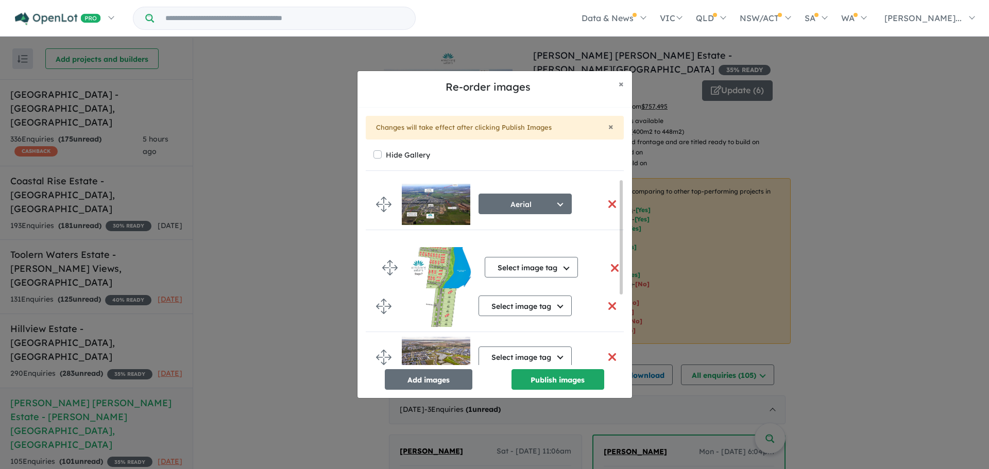
drag, startPoint x: 382, startPoint y: 290, endPoint x: 388, endPoint y: 264, distance: 27.0
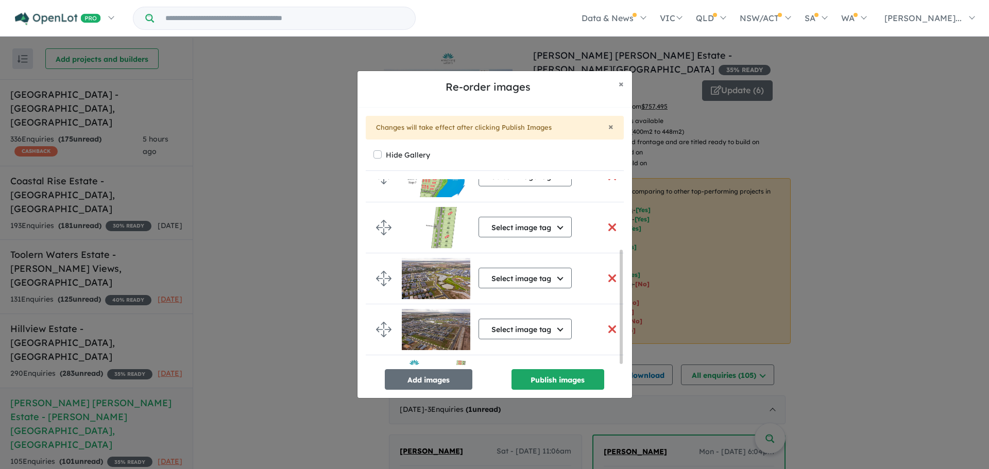
scroll to position [116, 0]
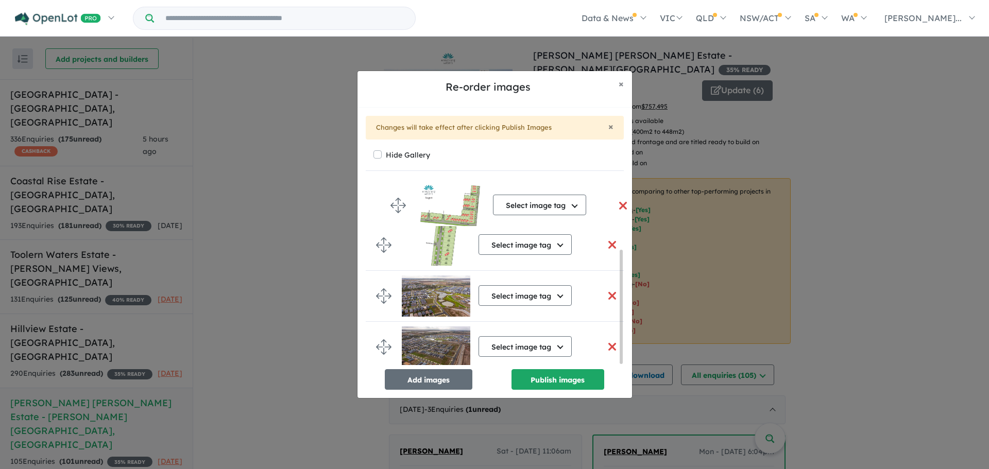
drag, startPoint x: 381, startPoint y: 349, endPoint x: 396, endPoint y: 211, distance: 138.8
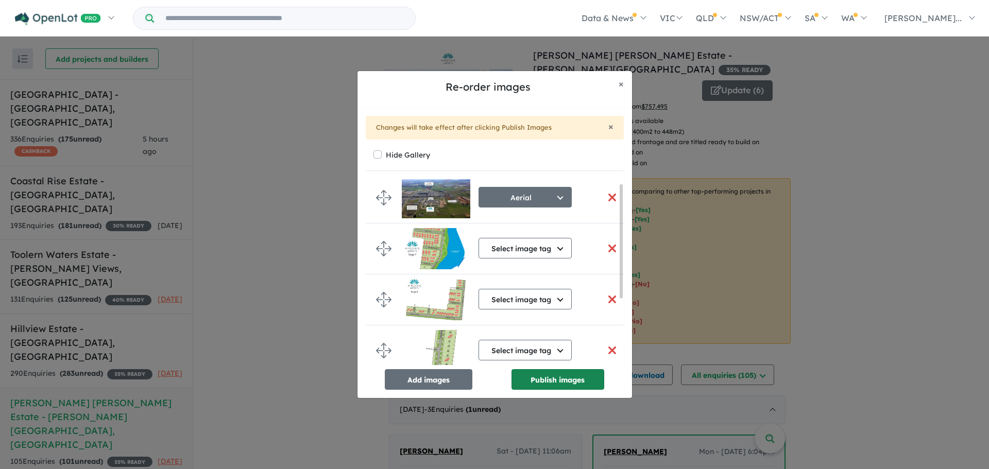
click at [558, 378] on button "Publish images" at bounding box center [558, 379] width 93 height 21
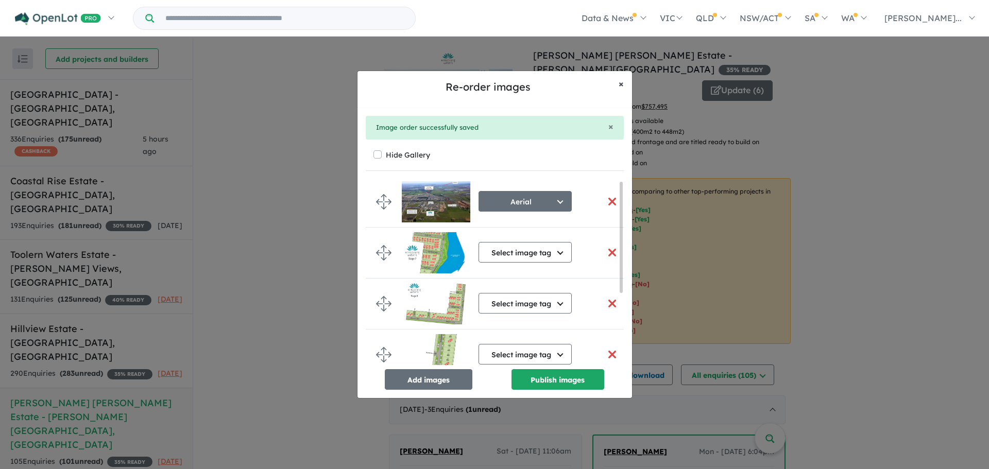
click at [624, 82] on button "× Close" at bounding box center [622, 84] width 22 height 26
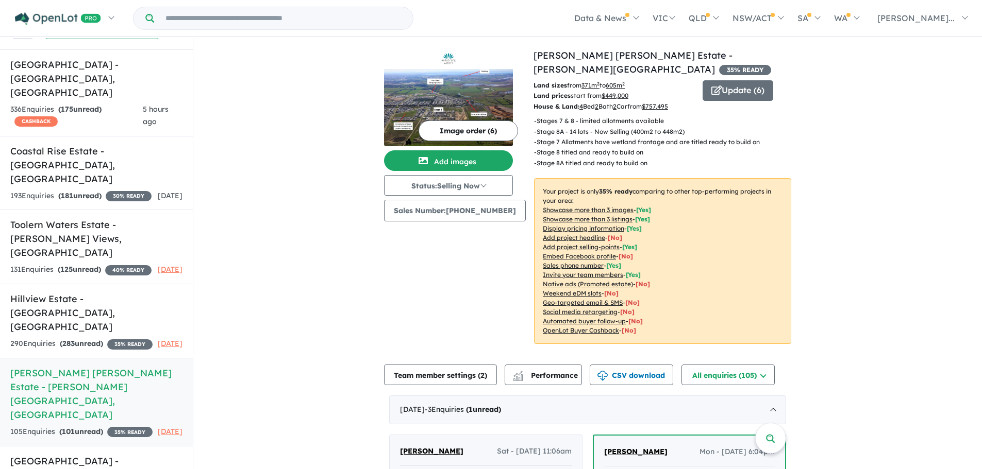
scroll to position [2, 0]
